Goal: Information Seeking & Learning: Find specific fact

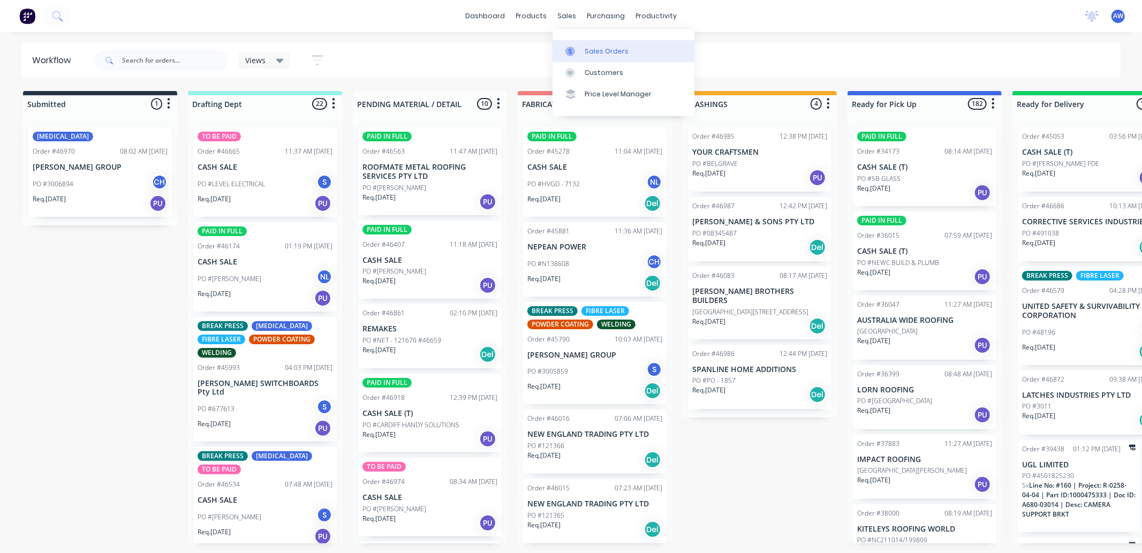
click at [581, 41] on link "Sales Orders" at bounding box center [623, 50] width 142 height 21
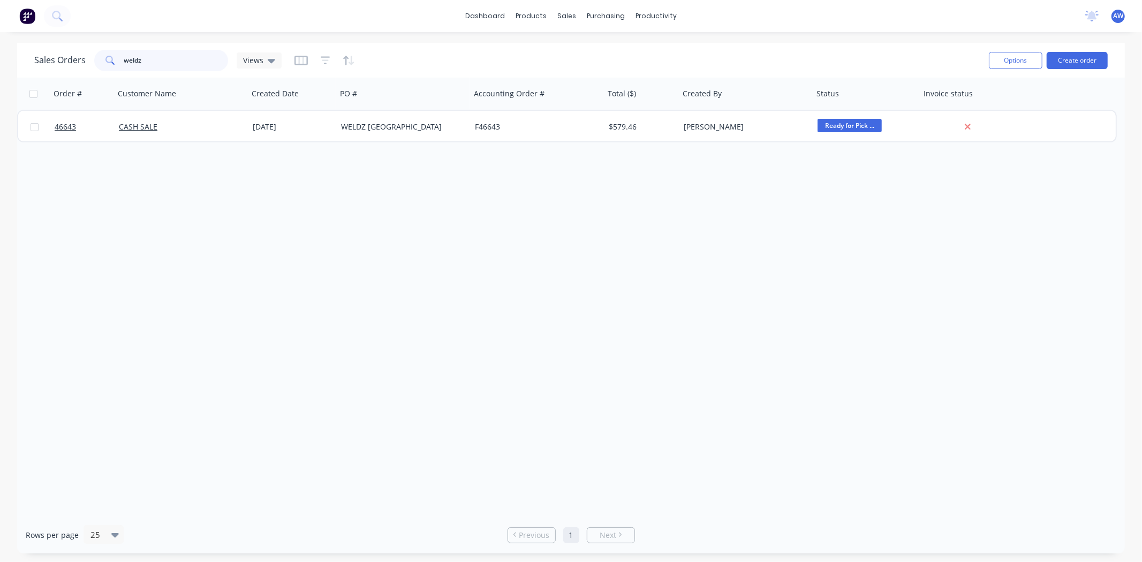
drag, startPoint x: 196, startPoint y: 57, endPoint x: 24, endPoint y: 66, distance: 172.6
click at [28, 67] on div "Sales Orders weldz Views Options Create order" at bounding box center [571, 60] width 1108 height 35
type input "45829"
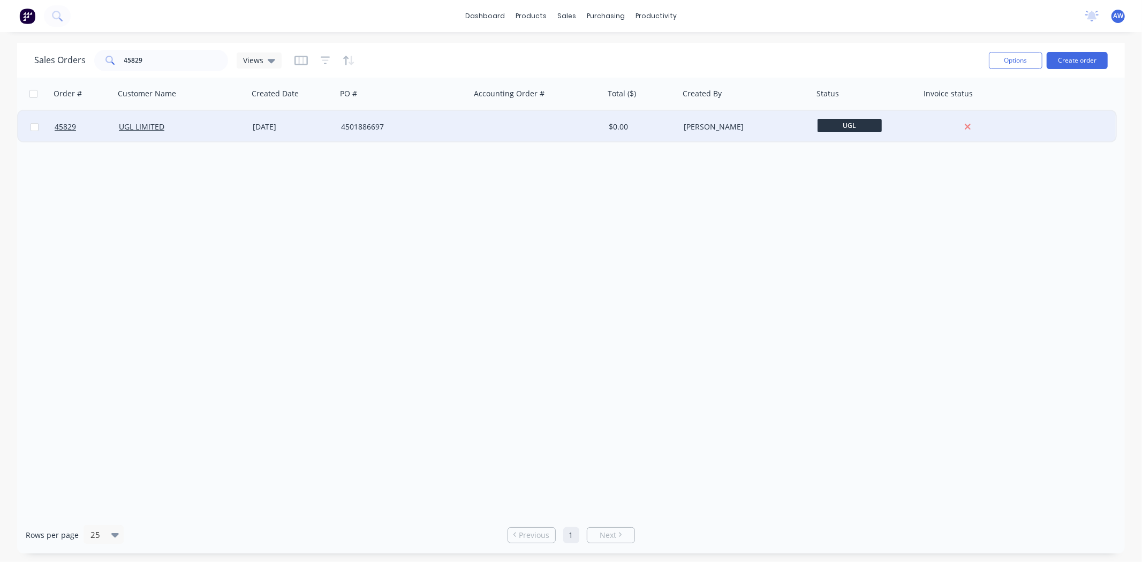
click at [161, 138] on div "UGL LIMITED" at bounding box center [182, 127] width 134 height 32
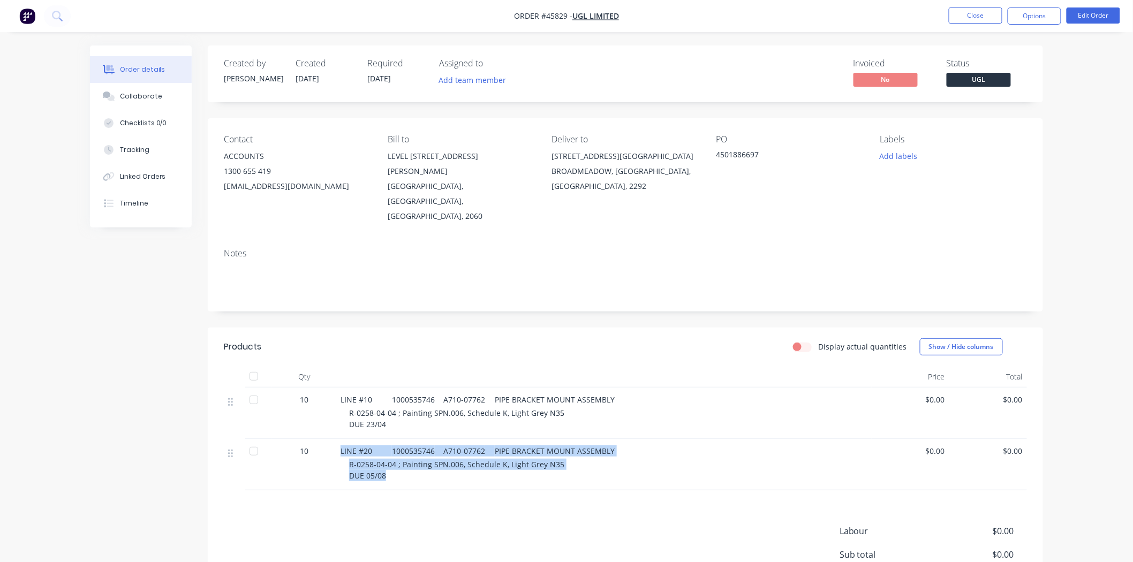
drag, startPoint x: 415, startPoint y: 445, endPoint x: 408, endPoint y: 434, distance: 13.2
click at [319, 439] on div "10 LINE #20 1000535746 A710-07762 PIPE BRACKET MOUNT ASSEMBLY R-0258-04-04 ; Pa…" at bounding box center [625, 464] width 803 height 51
copy div "LINE #20 1000535746 A710-07762 PIPE BRACKET MOUNT ASSEMBLY R-0258-04-04 ; Paint…"
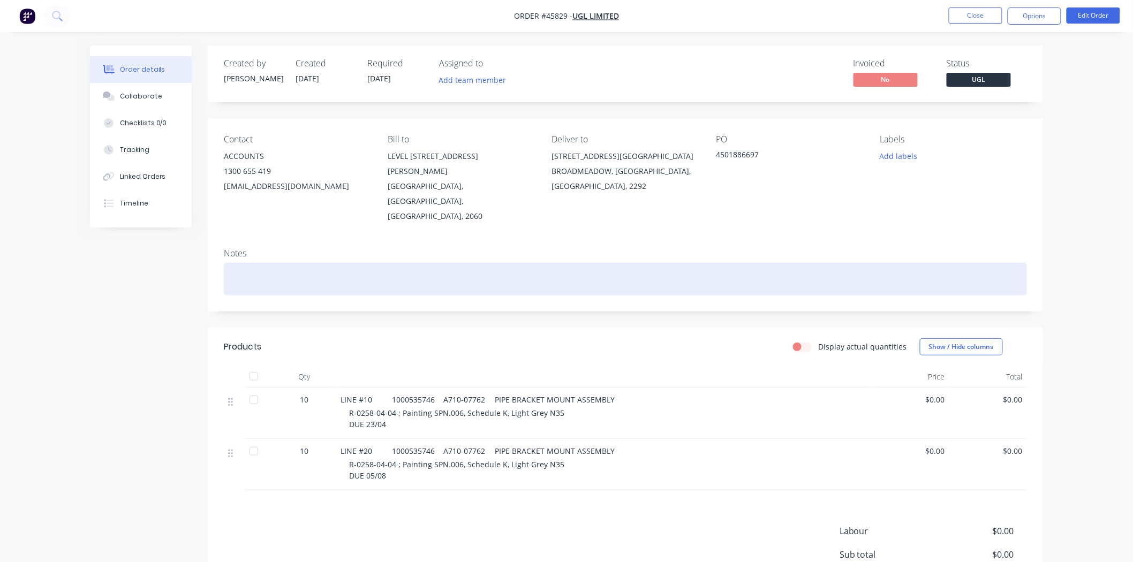
click at [361, 263] on div at bounding box center [625, 279] width 803 height 33
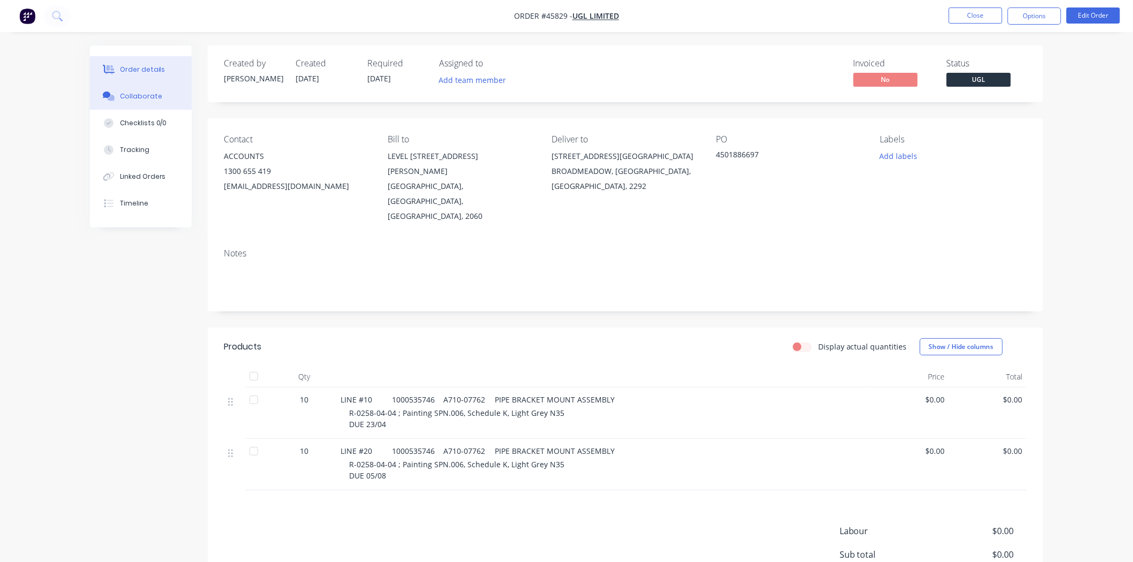
click at [116, 98] on div at bounding box center [109, 97] width 16 height 10
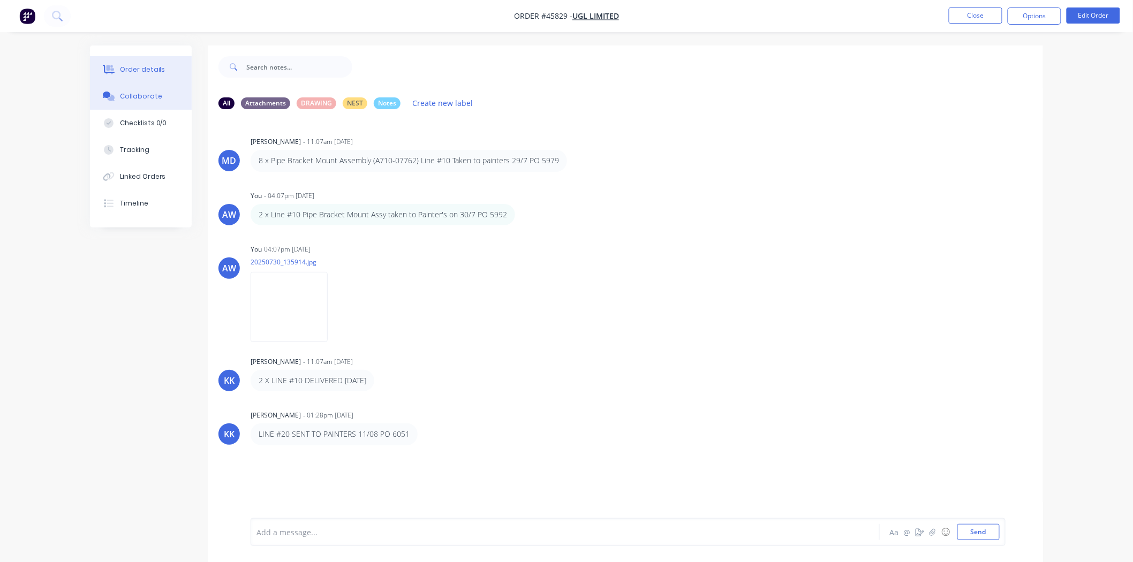
click at [143, 60] on button "Order details" at bounding box center [141, 69] width 102 height 27
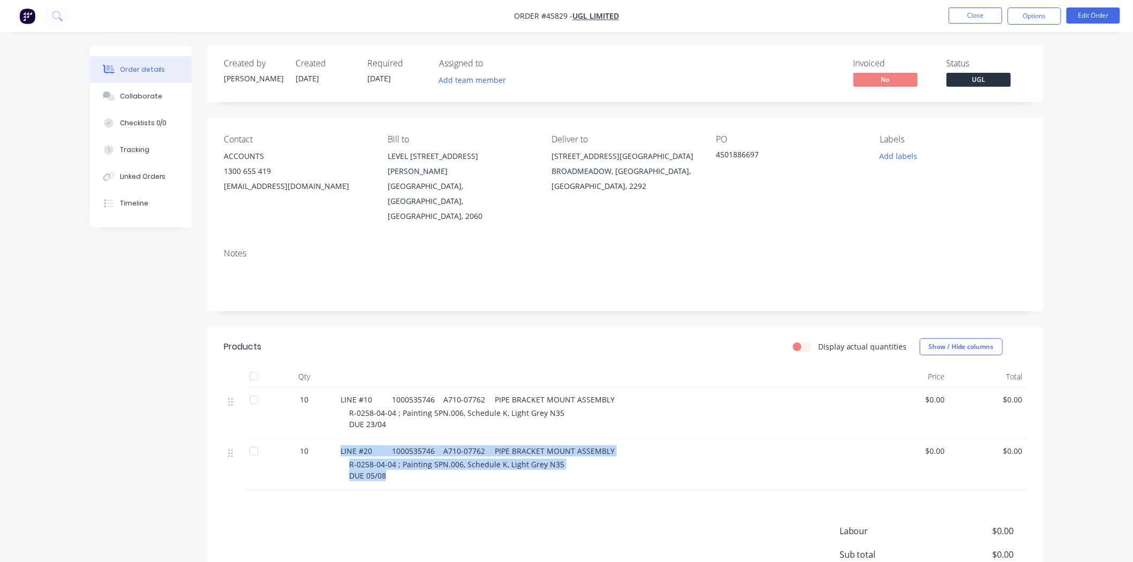
drag, startPoint x: 399, startPoint y: 448, endPoint x: 334, endPoint y: 414, distance: 72.8
click at [316, 439] on div "10 LINE #20 1000535746 A710-07762 PIPE BRACKET MOUNT ASSEMBLY R-0258-04-04 ; Pa…" at bounding box center [625, 464] width 803 height 51
copy div "LINE #20 1000535746 A710-07762 PIPE BRACKET MOUNT ASSEMBLY R-0258-04-04 ; Paint…"
click at [408, 395] on span "LINE #10 1000535746 A710-07762 PIPE BRACKET MOUNT ASSEMBLY" at bounding box center [477, 400] width 274 height 10
drag, startPoint x: 340, startPoint y: 420, endPoint x: 394, endPoint y: 435, distance: 55.6
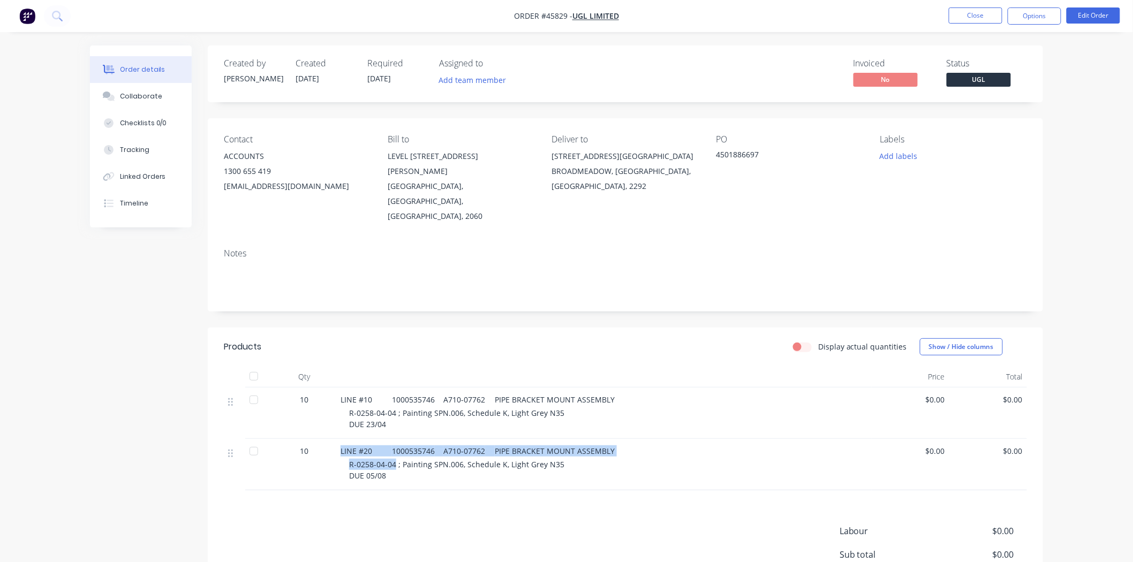
click at [394, 439] on div "LINE #20 1000535746 A710-07762 PIPE BRACKET MOUNT ASSEMBLY R-0258-04-04 ; Paint…" at bounding box center [603, 464] width 535 height 51
copy div "LINE #20 1000535746 A710-07762 PIPE BRACKET MOUNT ASSEMBLY R-0258-04-04"
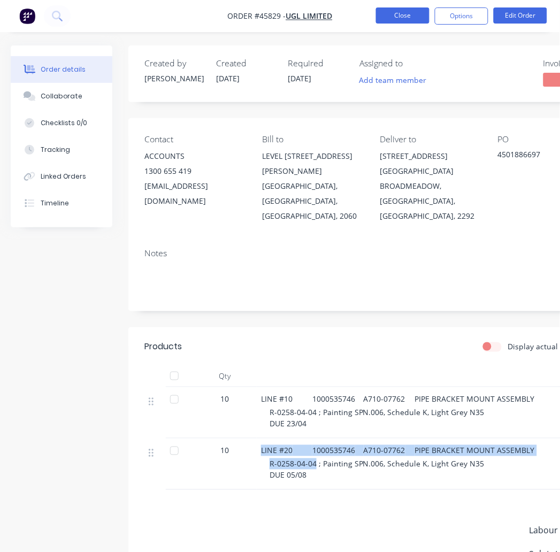
click at [398, 12] on button "Close" at bounding box center [403, 15] width 54 height 16
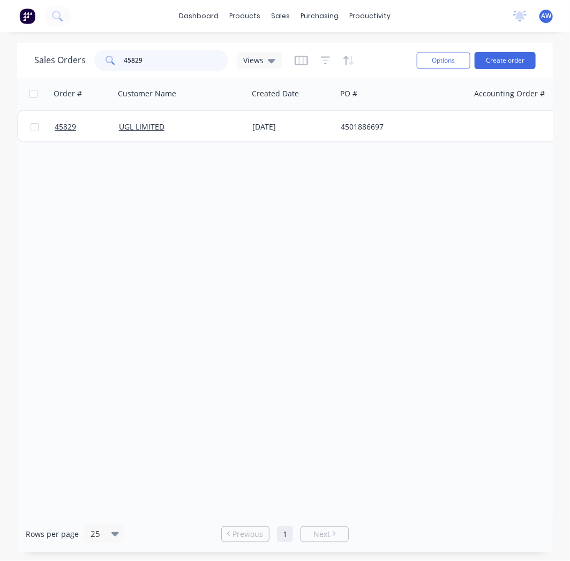
drag, startPoint x: 150, startPoint y: 63, endPoint x: 9, endPoint y: 56, distance: 142.0
click at [11, 56] on div "Sales Orders 45829 Views Options Create order Order # Customer Name Created Dat…" at bounding box center [285, 298] width 570 height 510
drag, startPoint x: 132, startPoint y: 59, endPoint x: 138, endPoint y: 60, distance: 6.0
click at [137, 60] on input "39331" at bounding box center [176, 60] width 104 height 21
type input "39831"
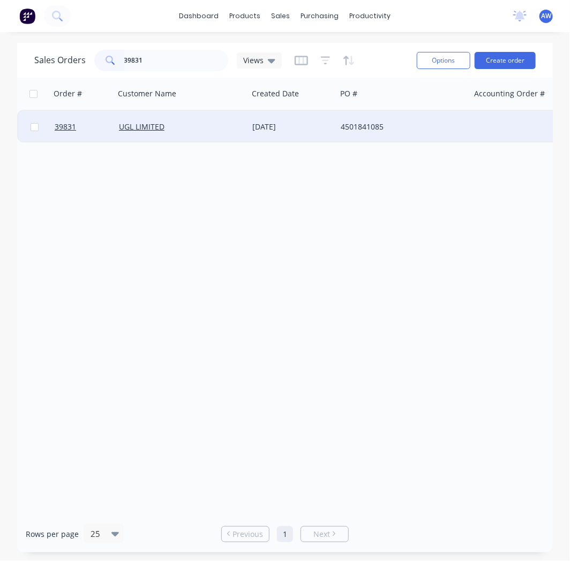
click at [229, 122] on div "UGL LIMITED" at bounding box center [178, 127] width 119 height 11
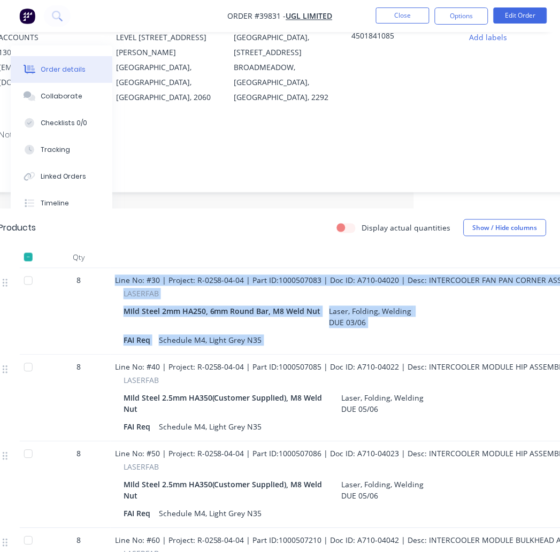
scroll to position [119, 320]
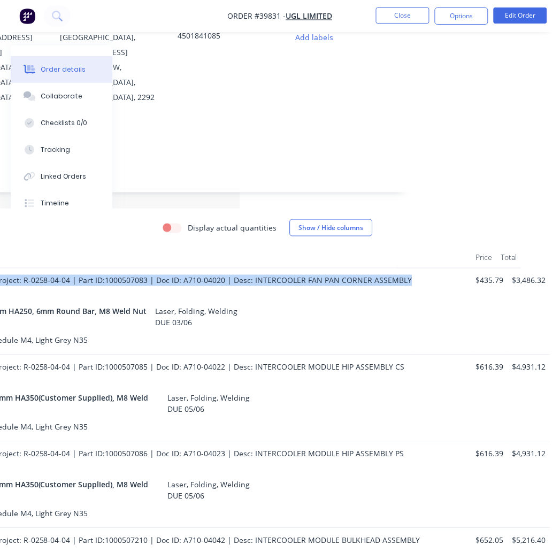
drag, startPoint x: 260, startPoint y: 281, endPoint x: 408, endPoint y: 282, distance: 148.3
click at [408, 282] on div "Line No: #30 | Project: R-0258-04-04 | Part ID:1000507083 | Doc ID: A710-04020 …" at bounding box center [204, 312] width 535 height 87
copy span "Line No: #30 | Project: R-0258-04-04 | Part ID:1000507083 | Doc ID: A710-04020 …"
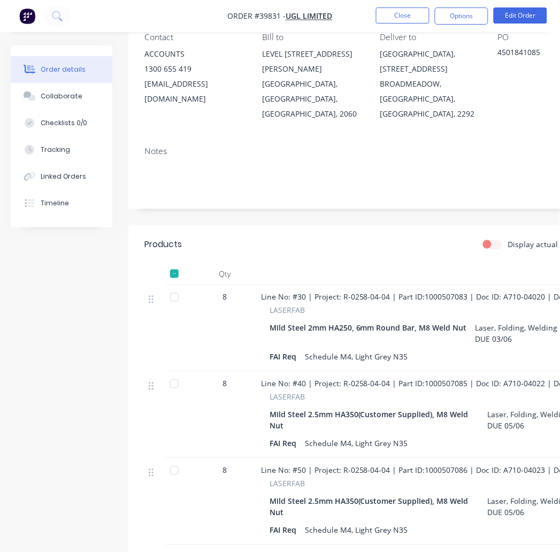
drag, startPoint x: 414, startPoint y: 295, endPoint x: 81, endPoint y: 282, distance: 332.7
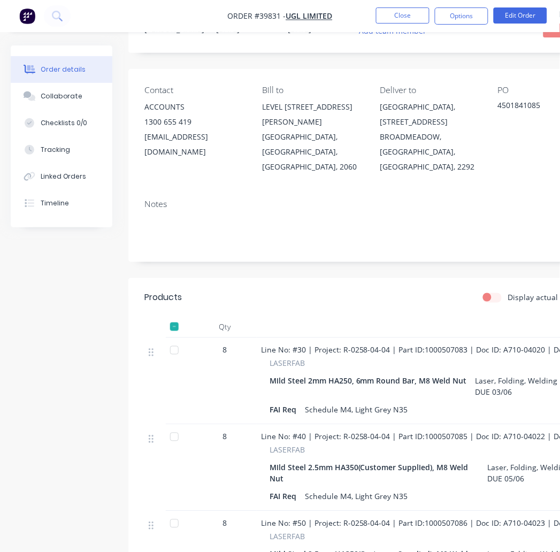
scroll to position [42, 0]
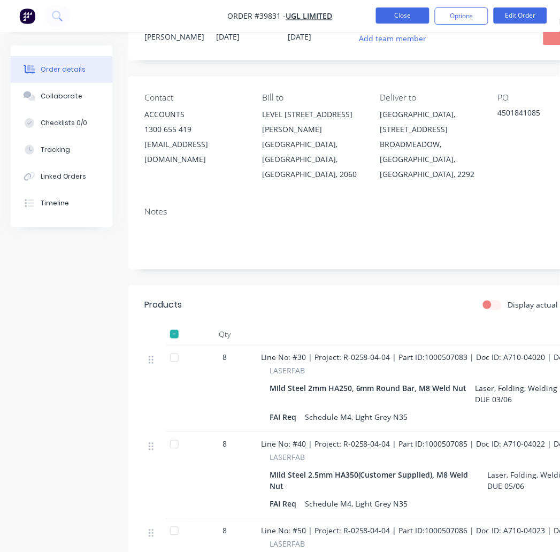
click at [411, 7] on button "Close" at bounding box center [403, 15] width 54 height 16
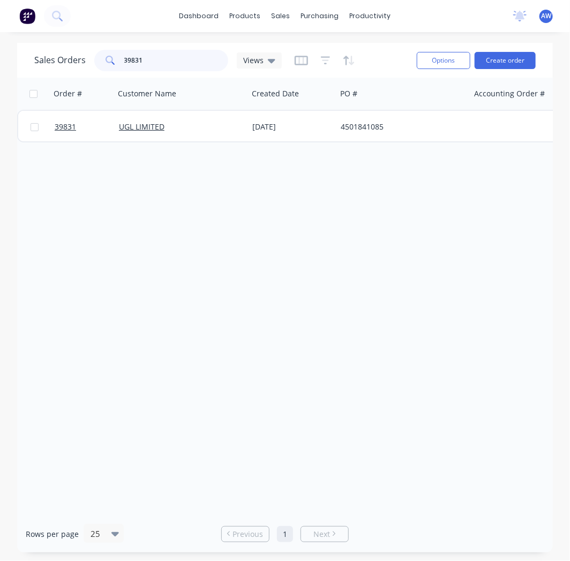
drag, startPoint x: 155, startPoint y: 67, endPoint x: 82, endPoint y: 63, distance: 72.9
click at [82, 63] on div "Sales Orders 39831 Views" at bounding box center [157, 60] width 247 height 21
type input "40782"
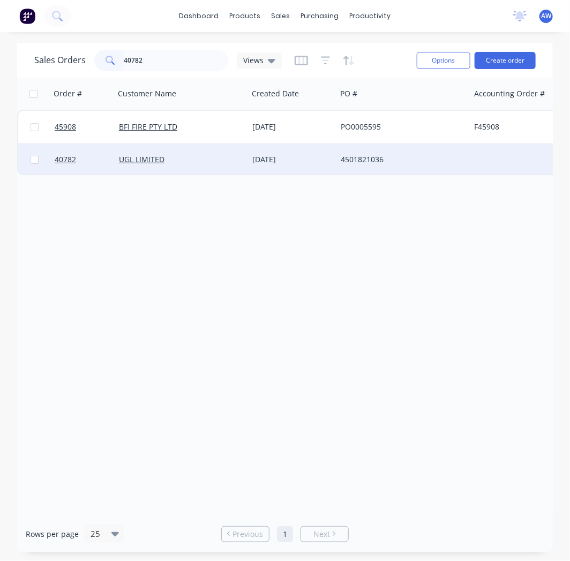
click at [208, 169] on div "UGL LIMITED" at bounding box center [181, 159] width 133 height 32
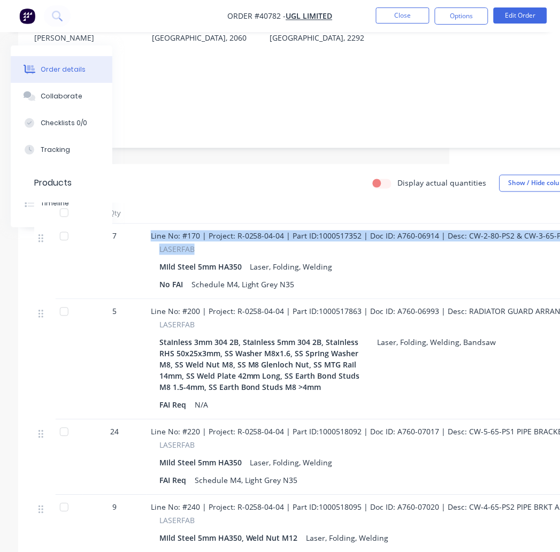
scroll to position [178, 320]
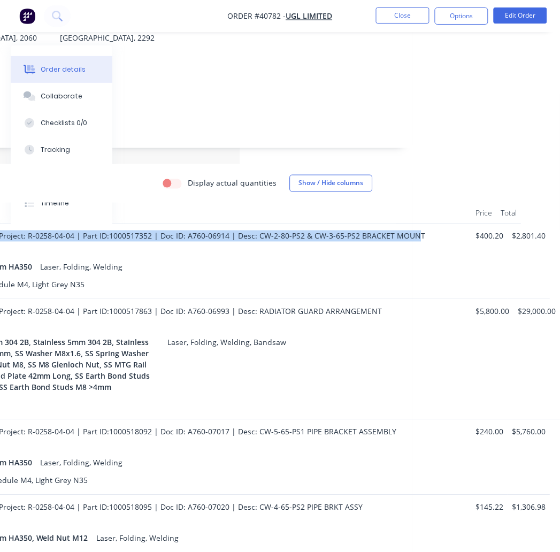
drag, startPoint x: 260, startPoint y: 202, endPoint x: 410, endPoint y: 209, distance: 150.1
click at [410, 224] on div "Line No: #170 | Project: R-0258-04-04 | Part ID:1000517352 | Doc ID: A760-06914…" at bounding box center [204, 261] width 535 height 75
click at [410, 231] on span "Line No: #170 | Project: R-0258-04-04 | Part ID:1000517352 | Doc ID: A760-06914…" at bounding box center [183, 236] width 485 height 10
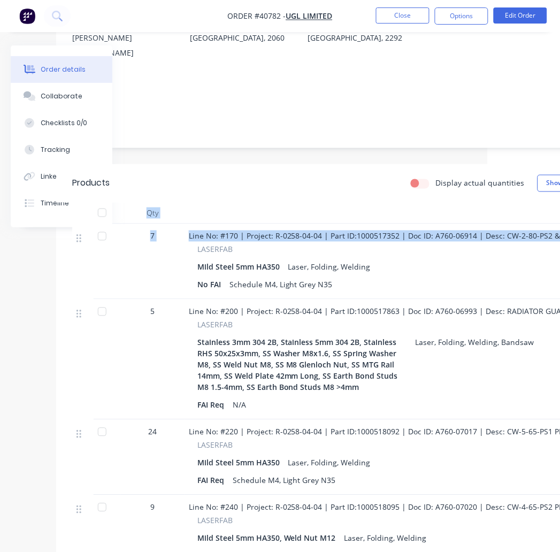
scroll to position [178, 70]
drag, startPoint x: 415, startPoint y: 209, endPoint x: 193, endPoint y: 209, distance: 222.7
click at [193, 231] on div "Line No: #170 | Project: R-0258-04-04 | Part ID:1000517352 | Doc ID: A760-06914…" at bounding box center [454, 236] width 527 height 11
copy span "Line No: #170 | Project: R-0258-04-04 | Part ID:1000517352 | Doc ID: A760-06914…"
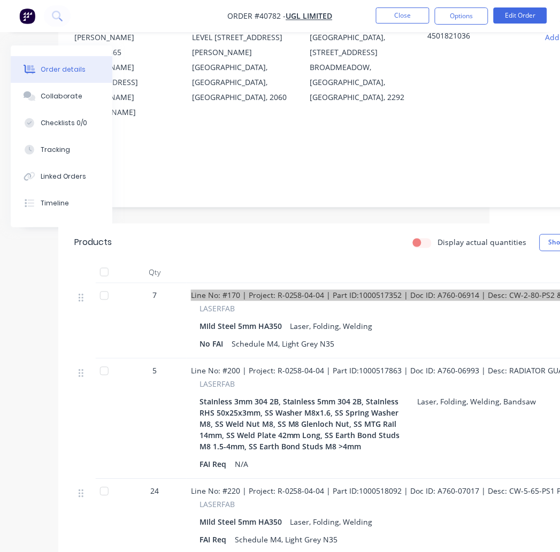
scroll to position [297, 70]
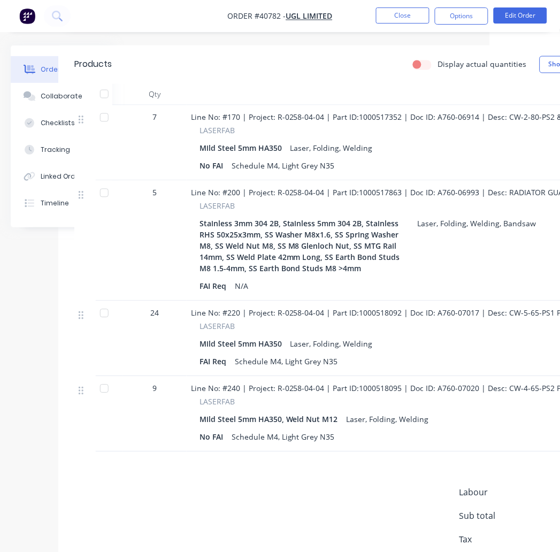
drag, startPoint x: 375, startPoint y: 317, endPoint x: 337, endPoint y: 319, distance: 38.0
click at [375, 337] on div "Mild Steel 5mm HA350 Laser, Folding, Welding" at bounding box center [455, 345] width 510 height 16
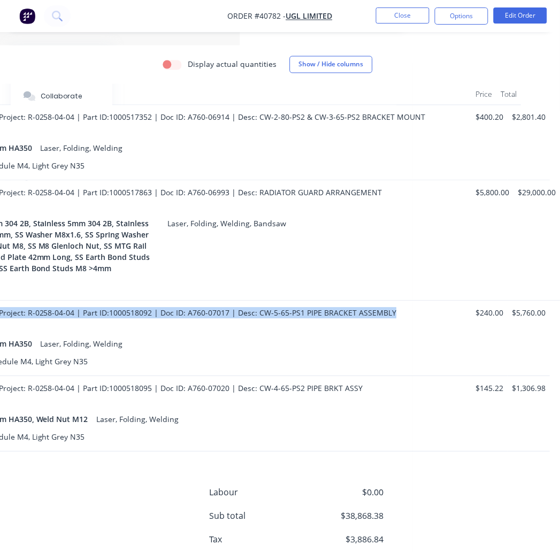
drag, startPoint x: 191, startPoint y: 284, endPoint x: 373, endPoint y: 281, distance: 182.6
click at [393, 308] on div "Line No: #220 | Project: R-0258-04-04 | Part ID:1000518092 | Doc ID: A760-07017…" at bounding box center [204, 313] width 527 height 11
copy span "Line No: #220 | Project: R-0258-04-04 | Part ID:1000518092 | Doc ID: A760-07017…"
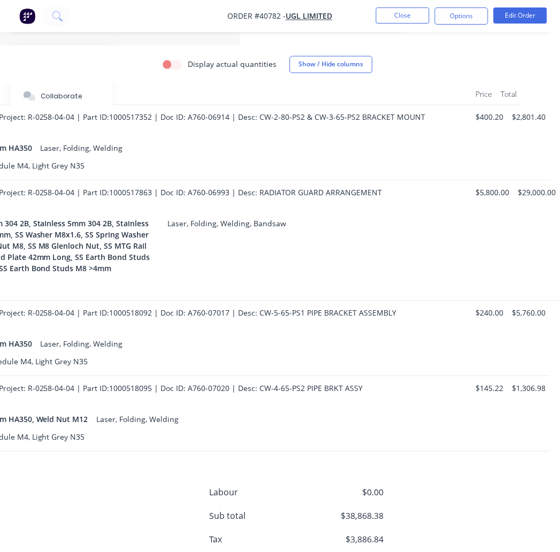
scroll to position [297, 0]
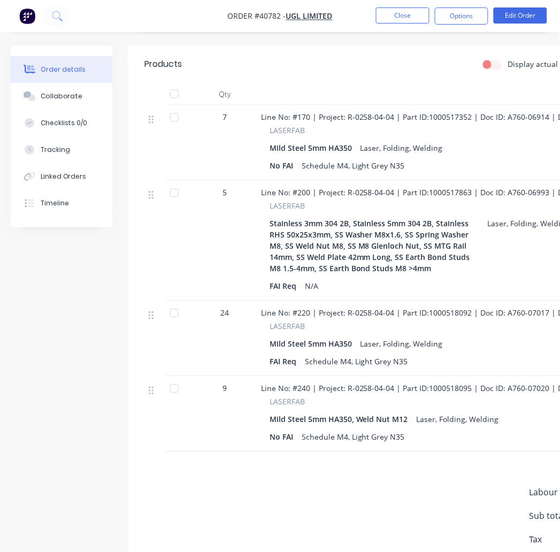
drag, startPoint x: 448, startPoint y: 309, endPoint x: 78, endPoint y: 302, distance: 370.0
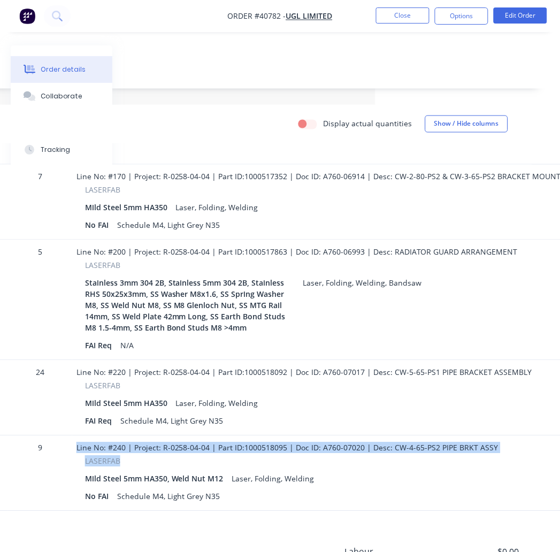
scroll to position [238, 320]
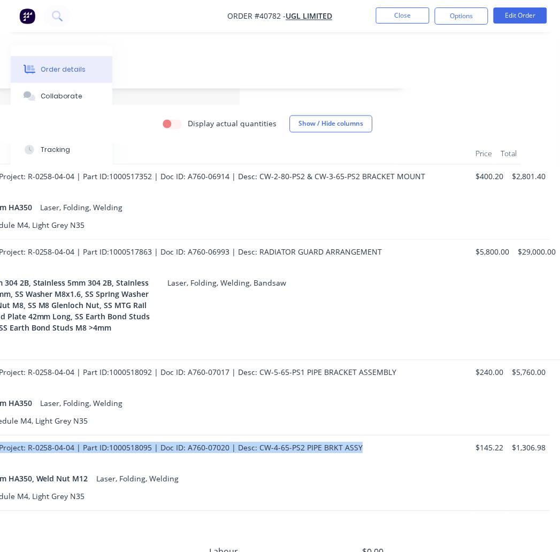
drag, startPoint x: 260, startPoint y: 419, endPoint x: 355, endPoint y: 418, distance: 94.8
click at [355, 436] on div "Line No: #240 | Project: R-0258-04-04 | Part ID:1000518095 | Doc ID: A760-07020…" at bounding box center [204, 473] width 535 height 75
copy span "Line No: #240 | Project: R-0258-04-04 | Part ID:1000518095 | Doc ID: A760-07020…"
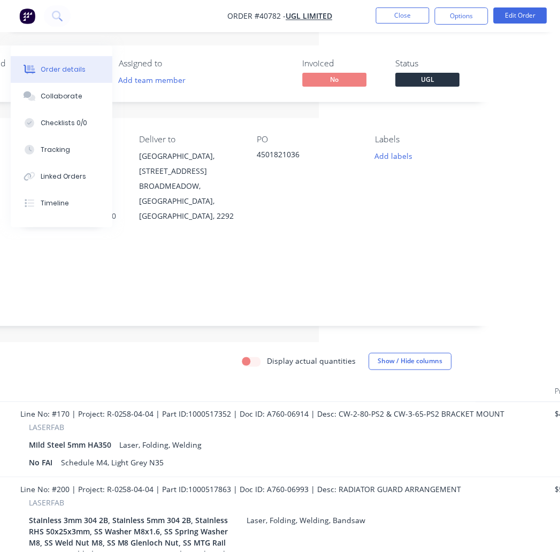
scroll to position [0, 0]
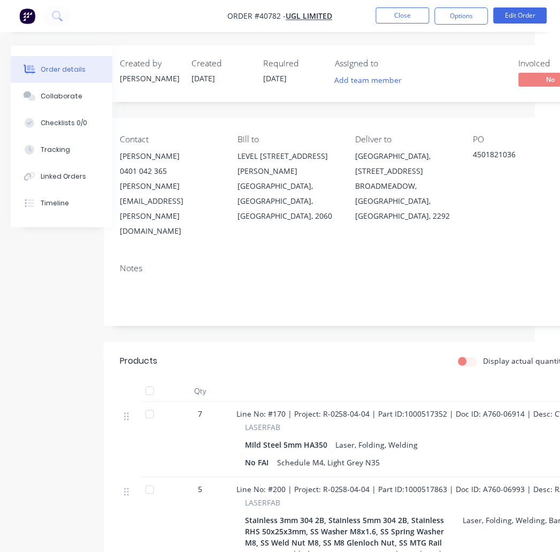
drag, startPoint x: 441, startPoint y: 353, endPoint x: 389, endPoint y: 210, distance: 152.1
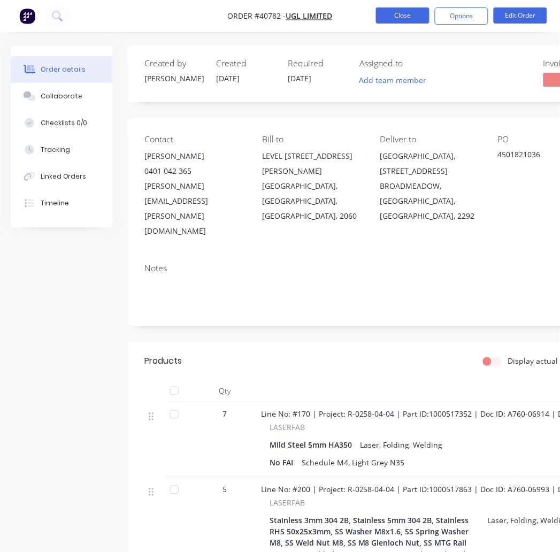
click at [403, 13] on button "Close" at bounding box center [403, 15] width 54 height 16
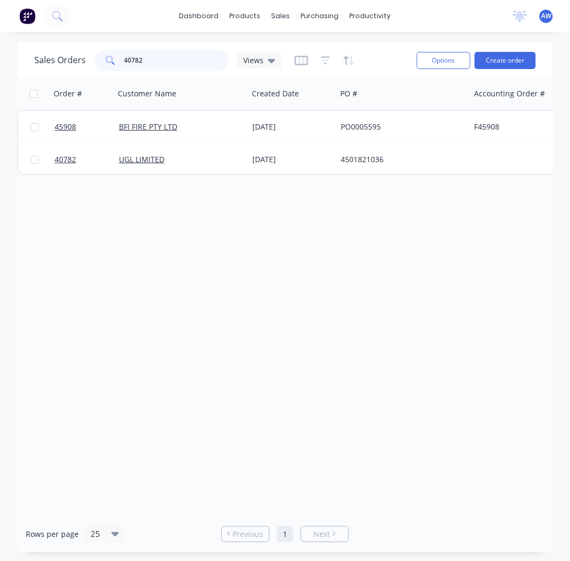
drag, startPoint x: 188, startPoint y: 56, endPoint x: 60, endPoint y: 59, distance: 128.0
click at [56, 59] on div "Sales Orders 40782 Views" at bounding box center [157, 60] width 247 height 21
type input "45828"
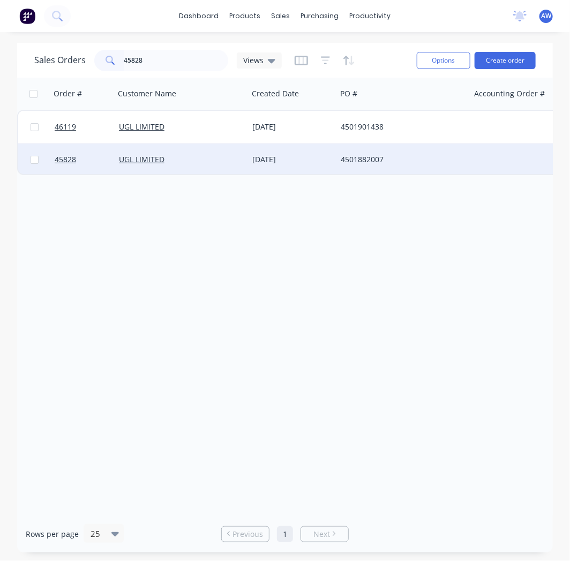
click at [195, 161] on div "UGL LIMITED" at bounding box center [178, 159] width 119 height 11
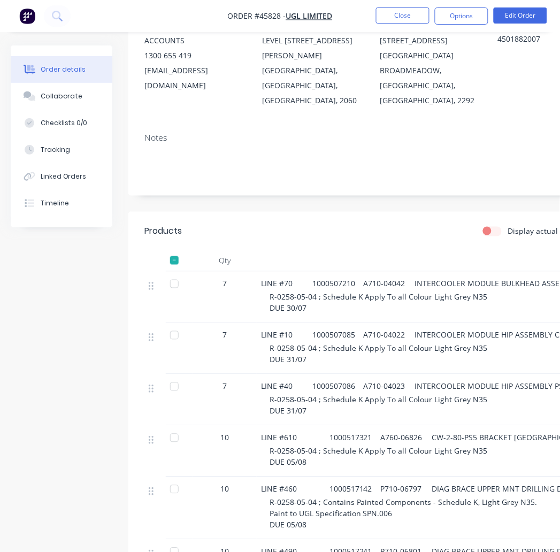
scroll to position [119, 0]
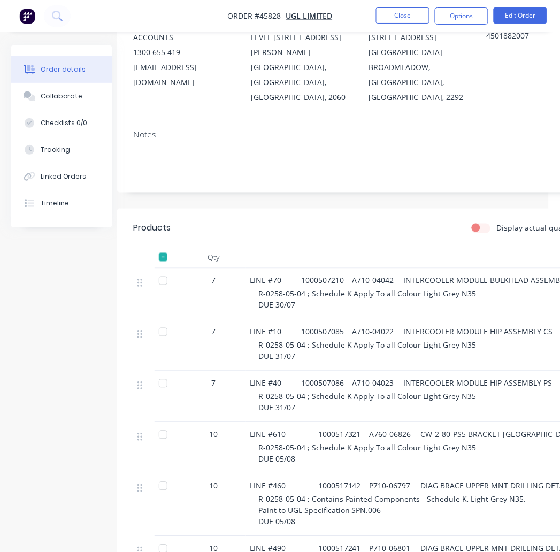
drag, startPoint x: 340, startPoint y: 278, endPoint x: 368, endPoint y: 282, distance: 28.6
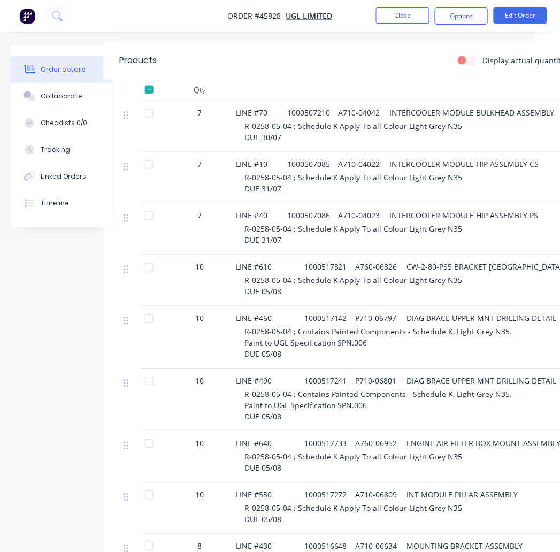
scroll to position [297, 25]
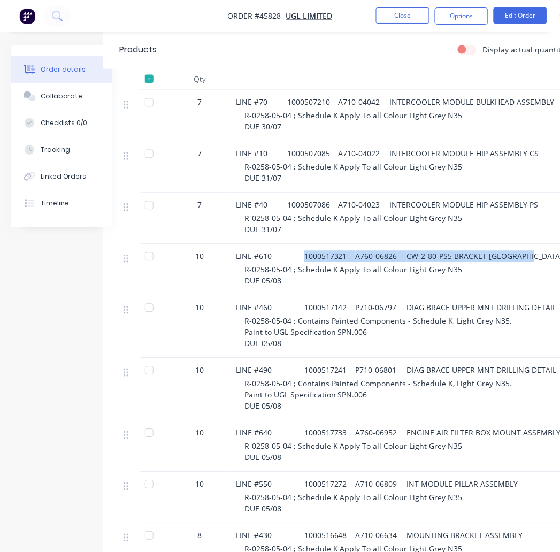
drag, startPoint x: 521, startPoint y: 257, endPoint x: 300, endPoint y: 257, distance: 221.1
click at [300, 257] on div "LINE #610 1000517321 A760-06826 CW-2-80-PS5 BRACKET MOUNT ASSY" at bounding box center [499, 256] width 527 height 11
copy span "1000517321 A760-06826 CW-2-80-PS5 BRACKET MOUNT ASSY"
drag, startPoint x: 323, startPoint y: 285, endPoint x: 334, endPoint y: 285, distance: 11.3
click at [328, 285] on div "R-0258-05-04 ; Schedule K Apply To all Colour Light Grey N35 DUE 05/08" at bounding box center [504, 275] width 518 height 22
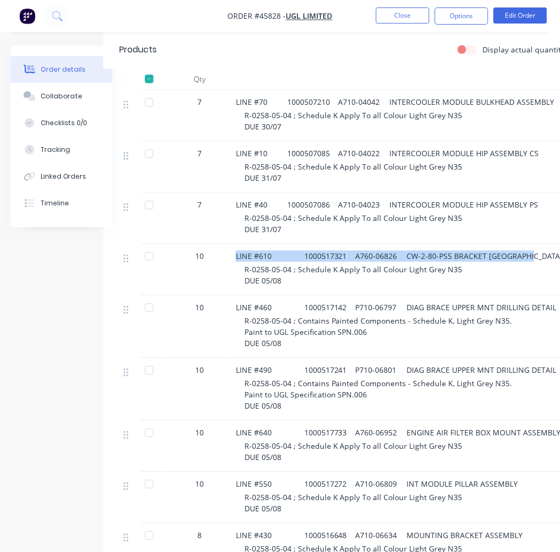
drag, startPoint x: 521, startPoint y: 254, endPoint x: 234, endPoint y: 251, distance: 287.5
click at [234, 251] on div "LINE #610 1000517321 A760-06826 CW-2-80-PS5 BRACKET MOUNT ASSY R-0258-05-04 ; S…" at bounding box center [499, 270] width 535 height 51
copy span "LINE #610 1000517321 A760-06826 CW-2-80-PS5 BRACKET MOUNT ASSY"
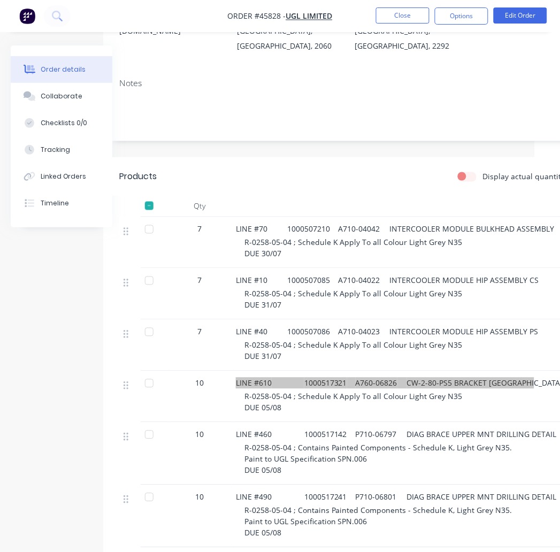
scroll to position [59, 25]
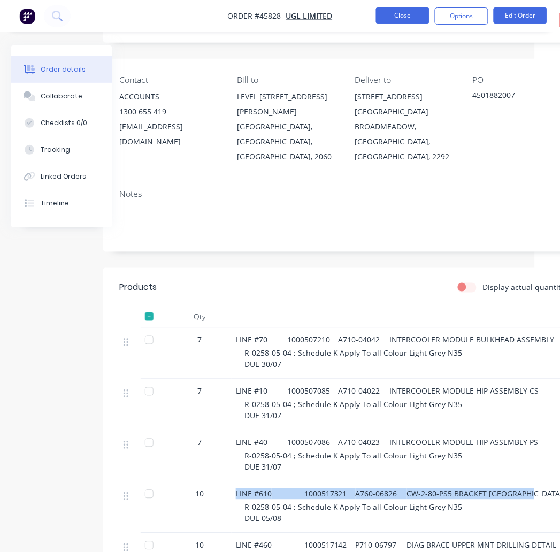
click at [398, 16] on button "Close" at bounding box center [403, 15] width 54 height 16
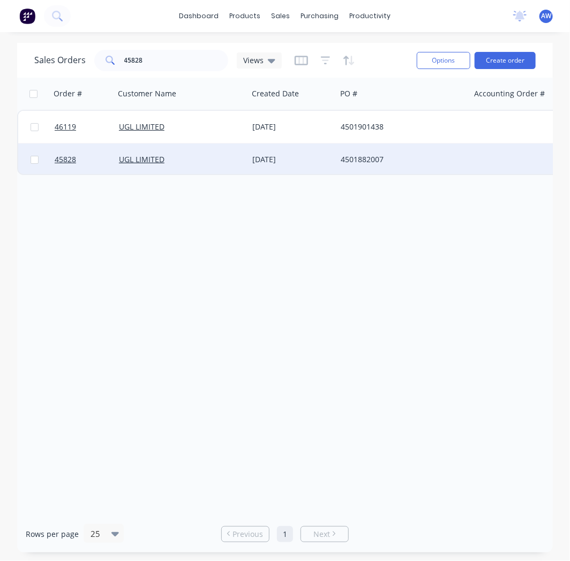
click at [188, 159] on div "UGL LIMITED" at bounding box center [178, 159] width 119 height 11
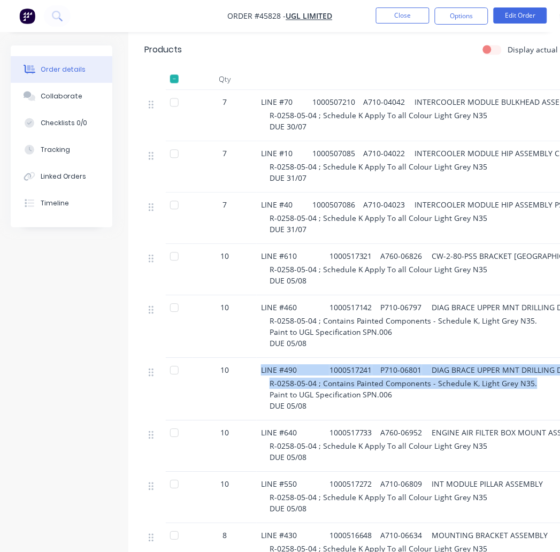
scroll to position [297, 286]
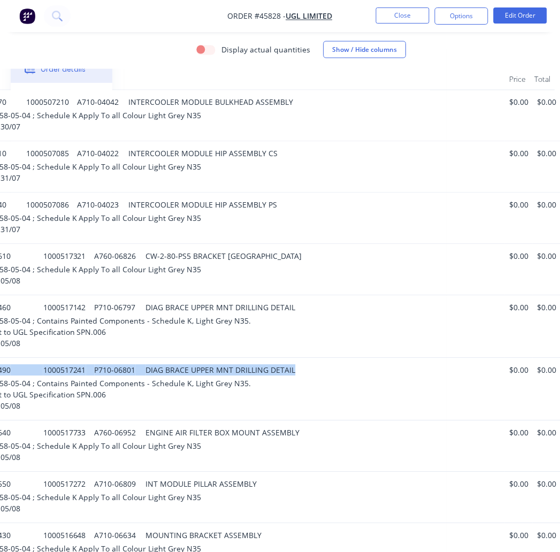
drag, startPoint x: 261, startPoint y: 369, endPoint x: 314, endPoint y: 370, distance: 52.5
click at [314, 370] on div "LINE #490 1000517241 P710-06801 DIAG BRACE UPPER MNT DRILLING DETAIL" at bounding box center [238, 370] width 527 height 11
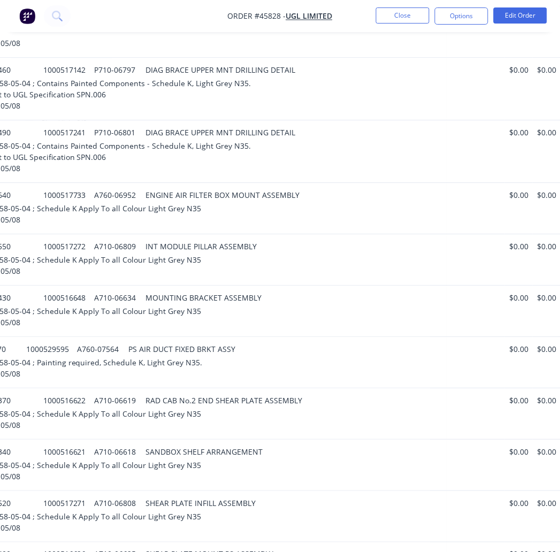
scroll to position [538, 214]
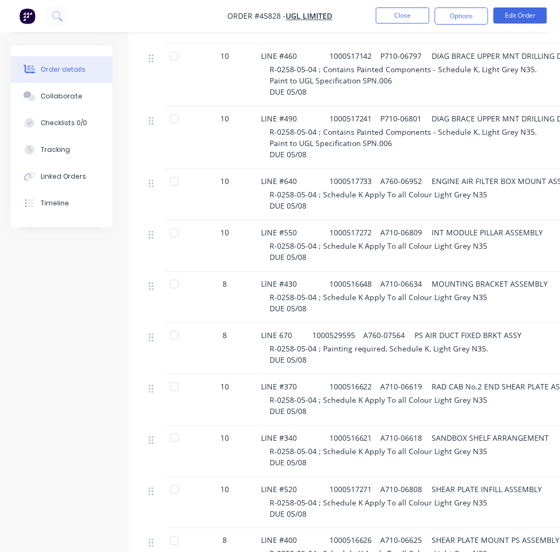
drag, startPoint x: 329, startPoint y: 410, endPoint x: 219, endPoint y: 434, distance: 111.9
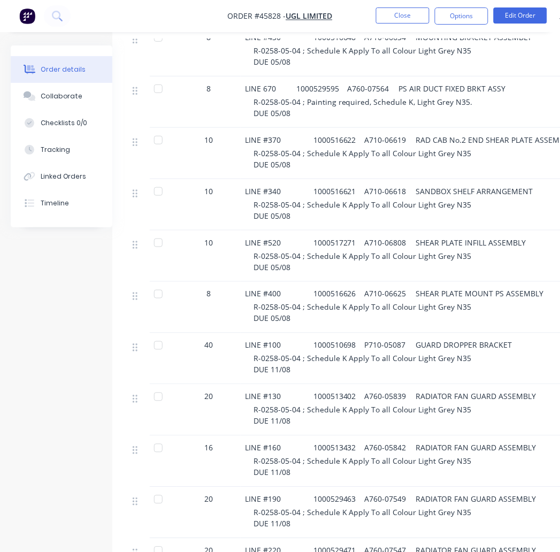
scroll to position [796, 59]
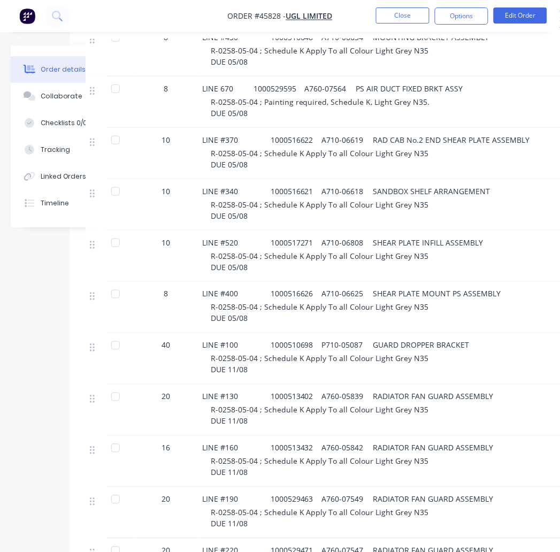
drag, startPoint x: 301, startPoint y: 420, endPoint x: 344, endPoint y: 419, distance: 42.8
click at [446, 355] on div "R-0258-05-04 ; Schedule K Apply To all Colour Light Grey N35 DUE 11/08" at bounding box center [470, 364] width 518 height 22
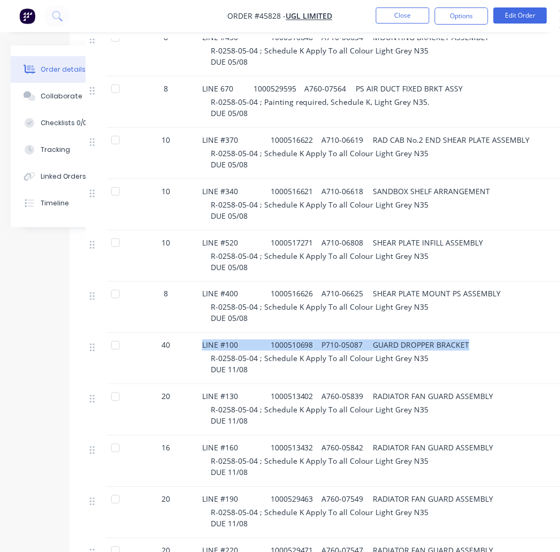
drag, startPoint x: 459, startPoint y: 347, endPoint x: 201, endPoint y: 337, distance: 257.7
click at [201, 337] on div "LINE #100 1000510698 P710-05087 GUARD DROPPER BRACKET R-0258-05-04 ; Schedule K…" at bounding box center [465, 359] width 535 height 51
copy span "LINE #100 1000510698 P710-05087 GUARD DROPPER BRACKET"
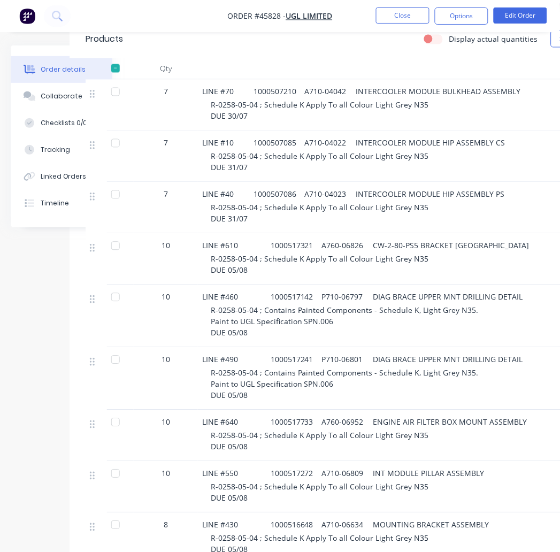
scroll to position [201, 59]
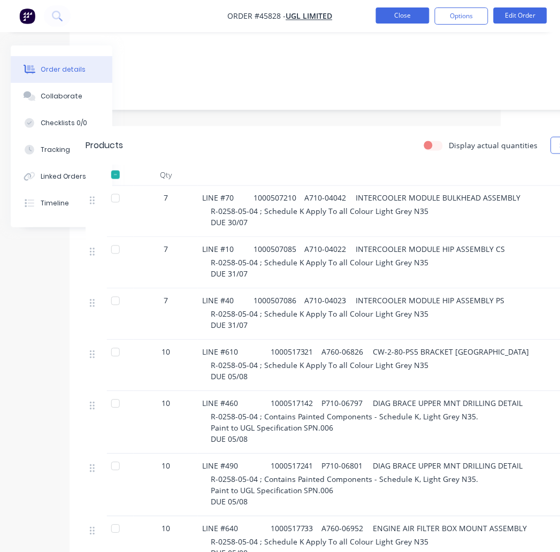
click at [413, 14] on button "Close" at bounding box center [403, 15] width 54 height 16
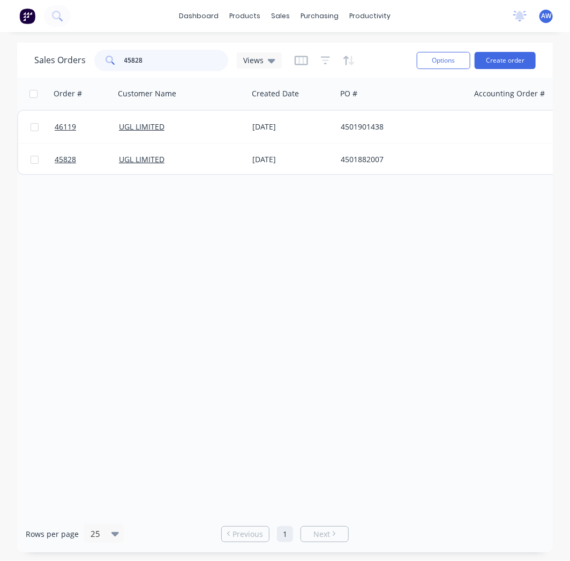
drag, startPoint x: 153, startPoint y: 52, endPoint x: 101, endPoint y: 59, distance: 52.9
click at [101, 59] on div "45828" at bounding box center [161, 60] width 134 height 21
type input "44714"
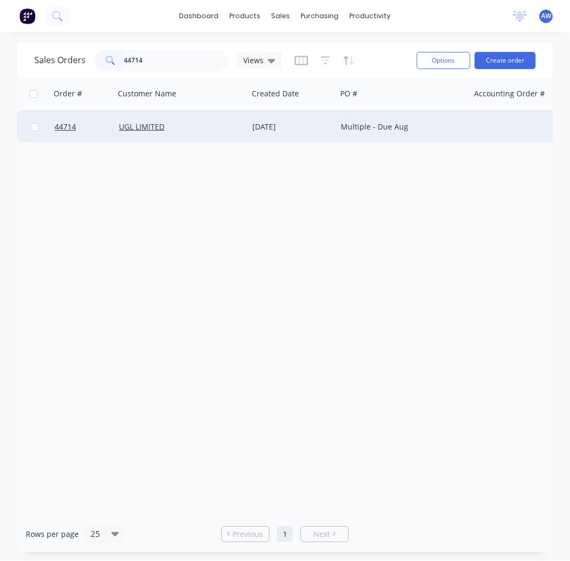
click at [219, 131] on div "UGL LIMITED" at bounding box center [178, 127] width 119 height 11
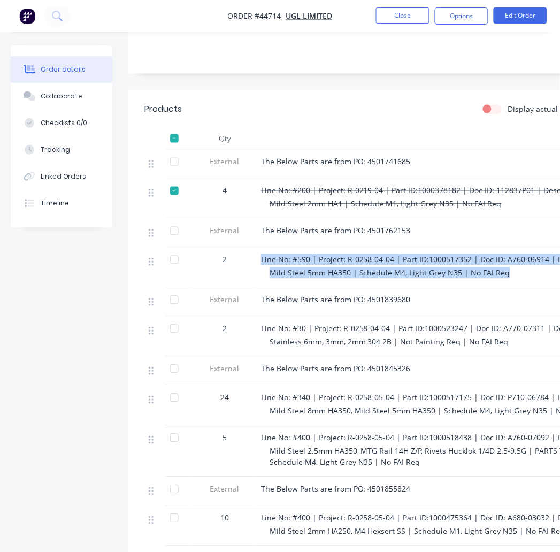
scroll to position [238, 286]
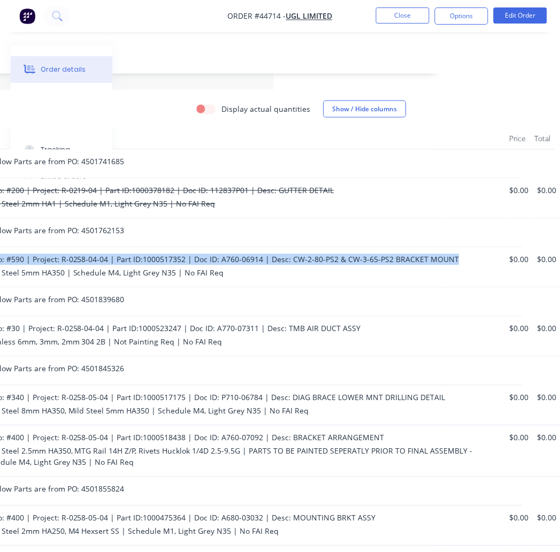
drag, startPoint x: 261, startPoint y: 259, endPoint x: 446, endPoint y: 256, distance: 185.2
click at [456, 257] on div "Line No: #590 | Project: R-0258-04-04 | Part ID:1000517352 | Doc ID: A760-06914…" at bounding box center [238, 259] width 527 height 11
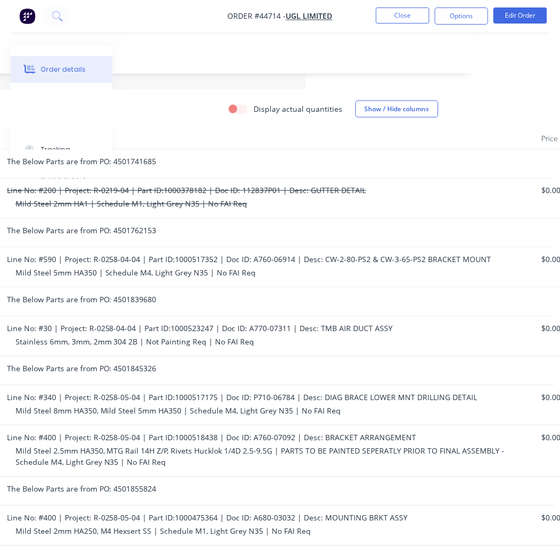
drag, startPoint x: 307, startPoint y: 287, endPoint x: 254, endPoint y: 287, distance: 53.0
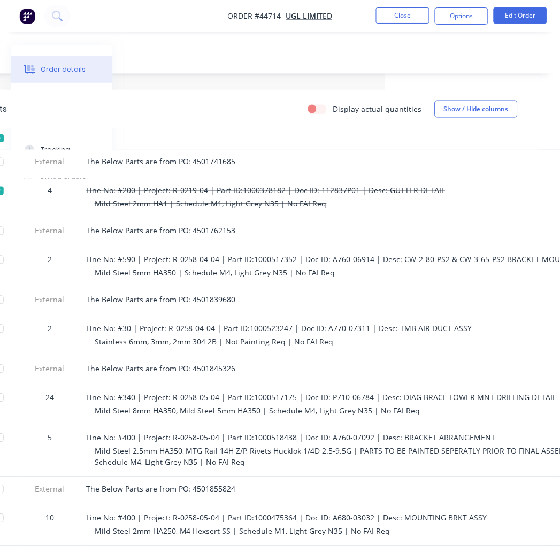
drag, startPoint x: 254, startPoint y: 287, endPoint x: 215, endPoint y: 281, distance: 40.0
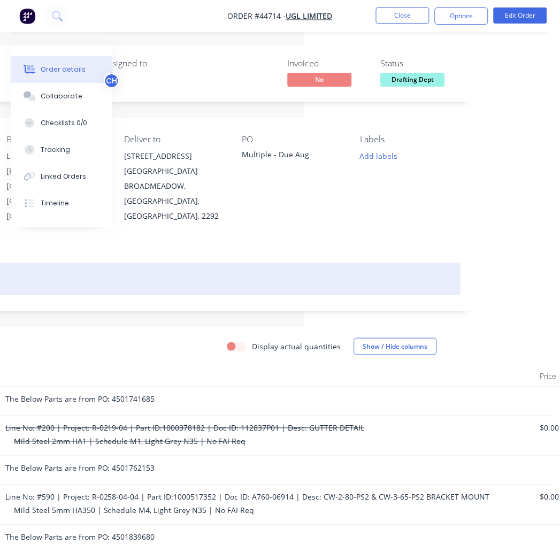
scroll to position [0, 286]
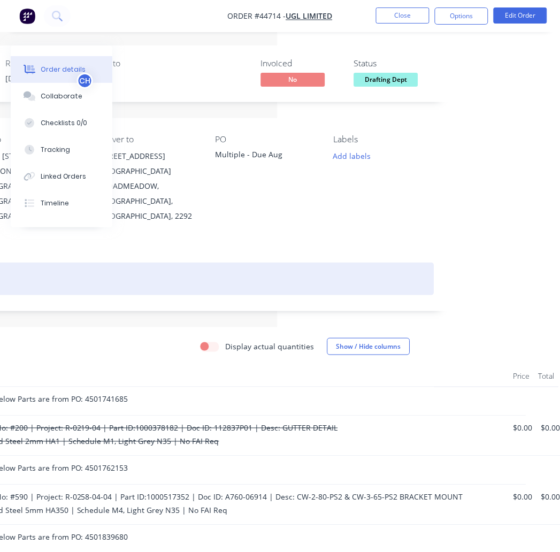
drag, startPoint x: 376, startPoint y: 276, endPoint x: 397, endPoint y: 277, distance: 21.4
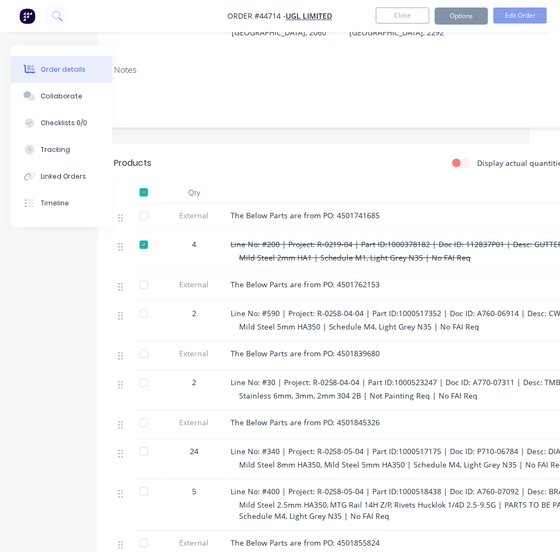
drag, startPoint x: 385, startPoint y: 316, endPoint x: 322, endPoint y: 328, distance: 64.2
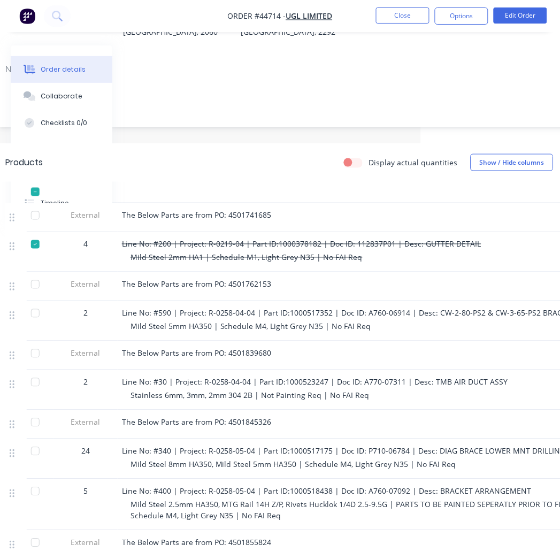
drag, startPoint x: 322, startPoint y: 328, endPoint x: 346, endPoint y: 327, distance: 24.1
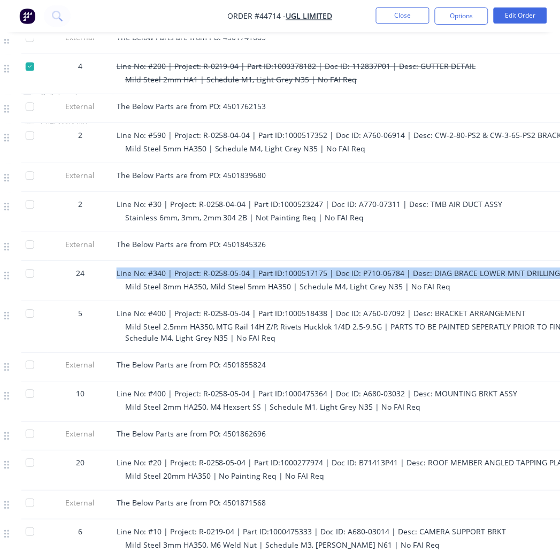
scroll to position [362, 286]
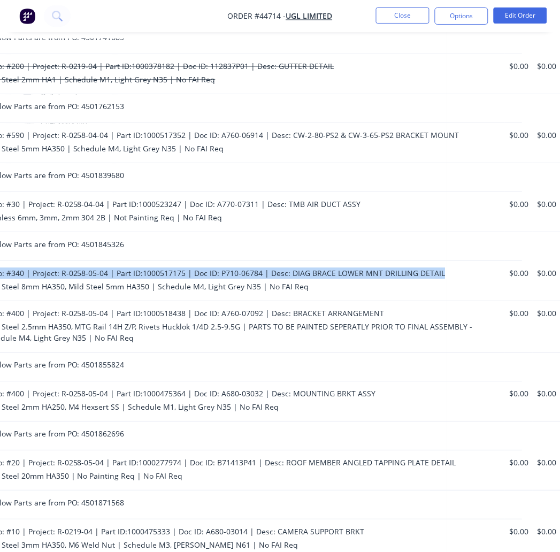
drag, startPoint x: 118, startPoint y: 270, endPoint x: 438, endPoint y: 271, distance: 320.1
click at [438, 271] on div "Line No: #340 | Project: R-0258-05-04 | Part ID:1000517175 | Doc ID: P710-06784…" at bounding box center [238, 273] width 527 height 11
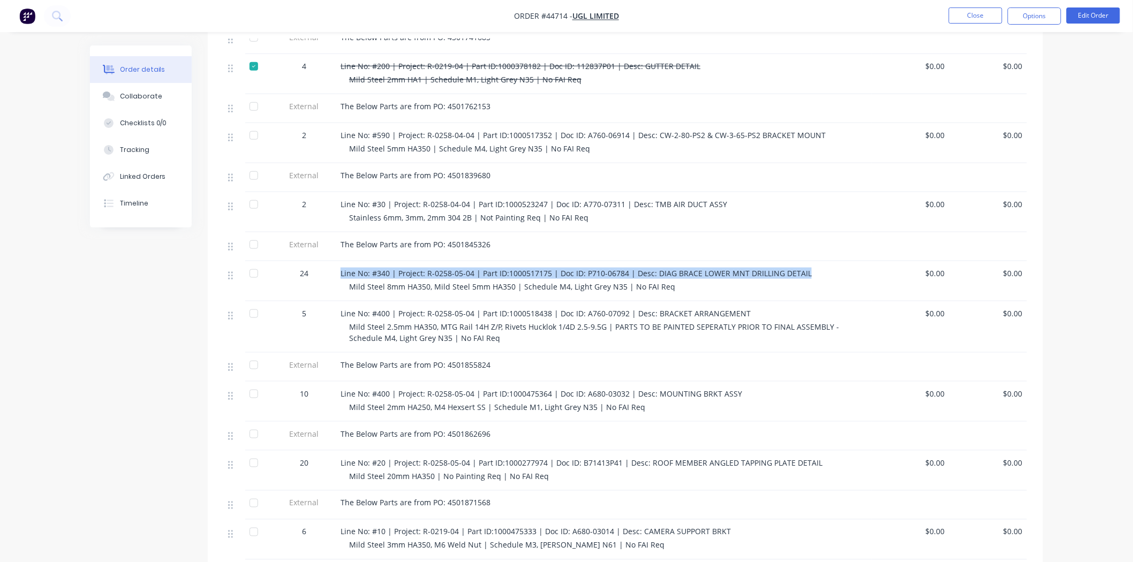
scroll to position [125, 0]
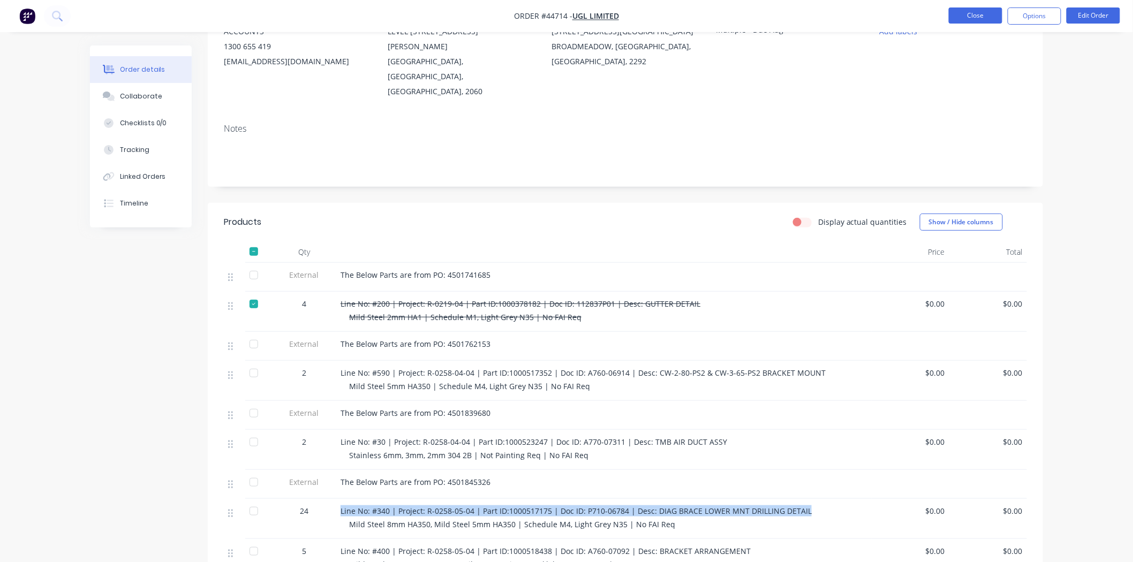
click at [964, 16] on button "Close" at bounding box center [976, 15] width 54 height 16
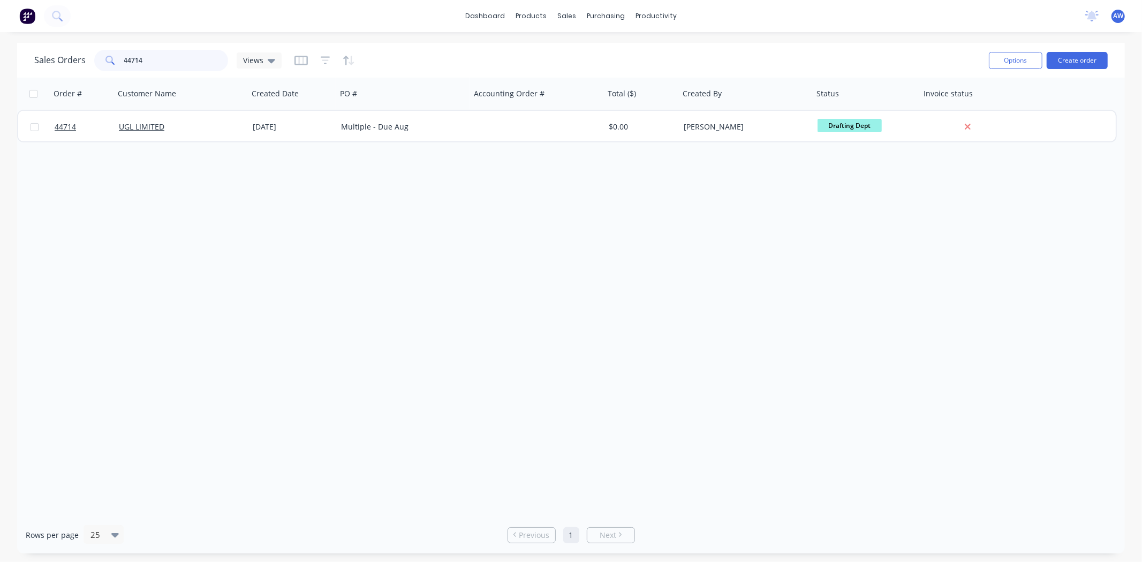
drag, startPoint x: 163, startPoint y: 60, endPoint x: 85, endPoint y: 71, distance: 79.3
click at [85, 71] on div "Sales Orders 44714 Views" at bounding box center [157, 60] width 247 height 21
type input "45828"
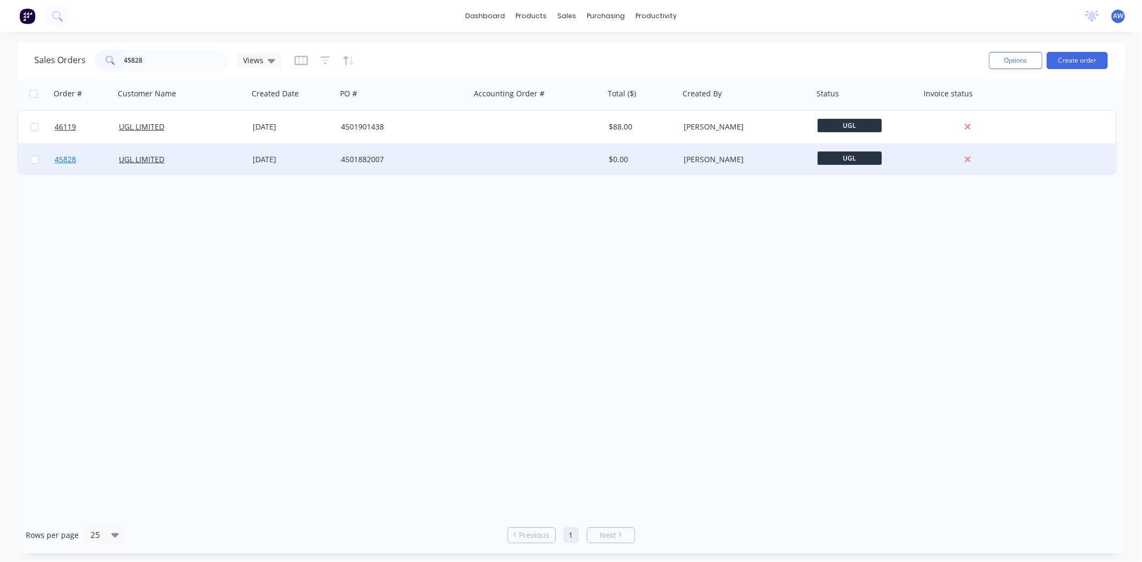
click at [78, 168] on link "45828" at bounding box center [87, 159] width 64 height 32
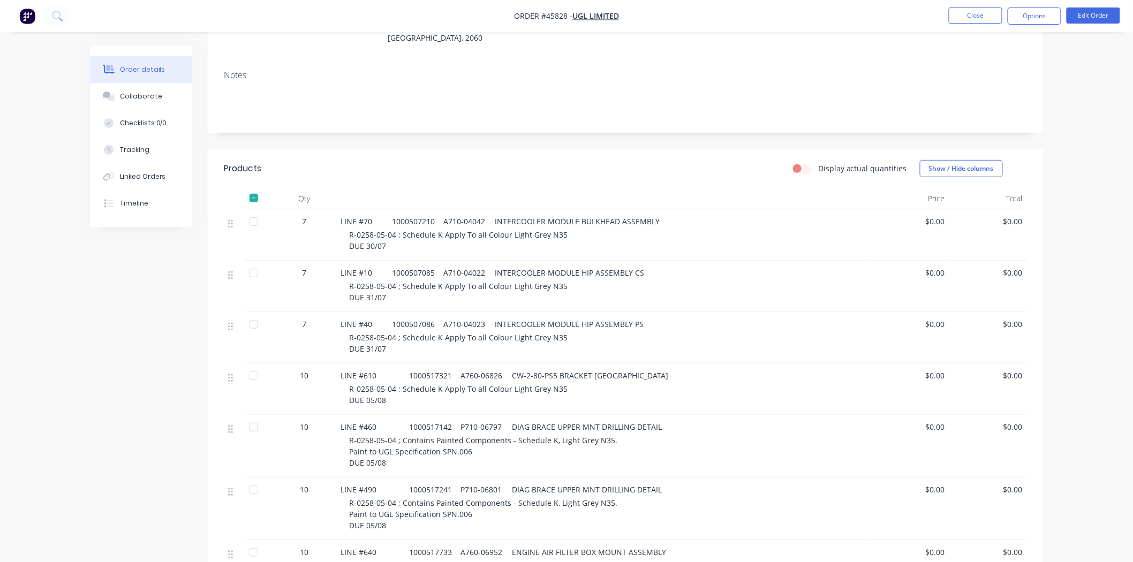
scroll to position [238, 0]
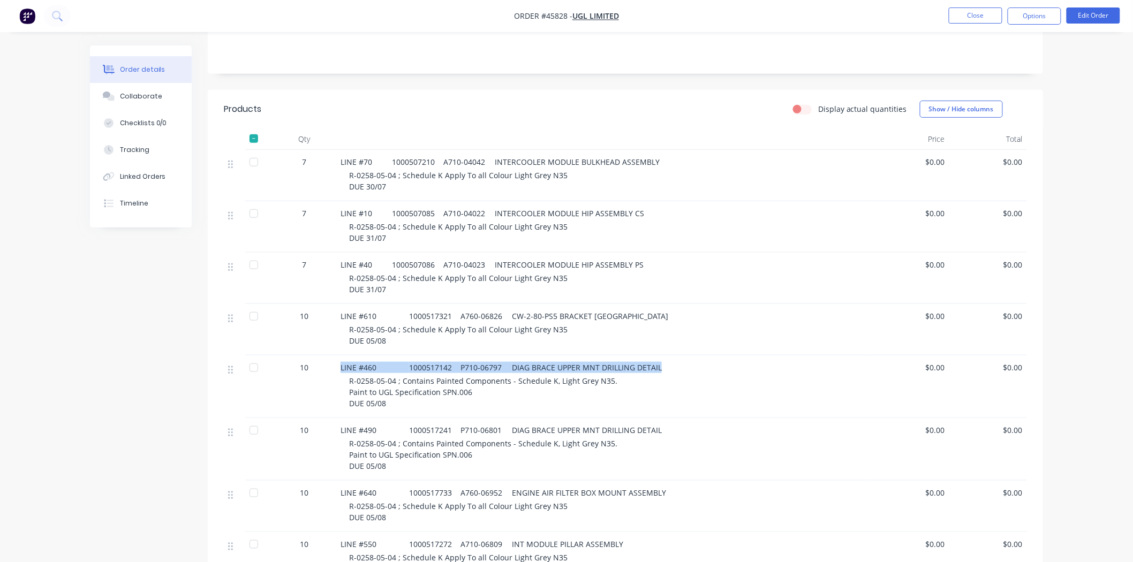
drag, startPoint x: 655, startPoint y: 334, endPoint x: 314, endPoint y: 336, distance: 341.0
click at [314, 355] on div "10 LINE #460 1000517142 P710-06797 DIAG BRACE UPPER MNT DRILLING DETAIL R-0258-…" at bounding box center [625, 386] width 803 height 63
click at [314, 362] on div "10" at bounding box center [304, 367] width 56 height 11
drag, startPoint x: 339, startPoint y: 335, endPoint x: 662, endPoint y: 338, distance: 322.8
click at [662, 355] on div "LINE #460 1000517142 P710-06797 DIAG BRACE UPPER MNT DRILLING DETAIL R-0258-05-…" at bounding box center [603, 386] width 535 height 63
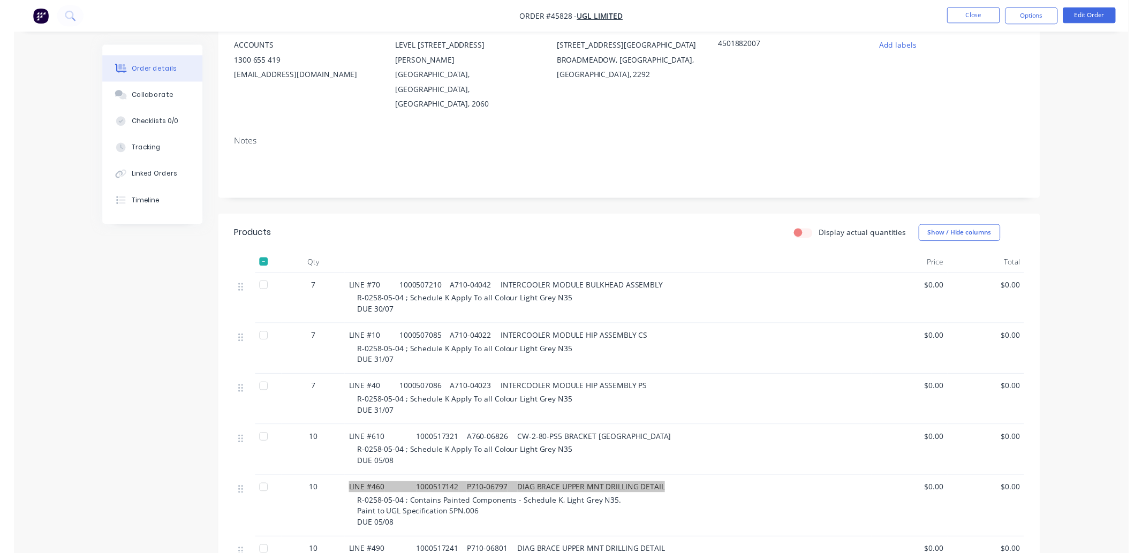
scroll to position [0, 0]
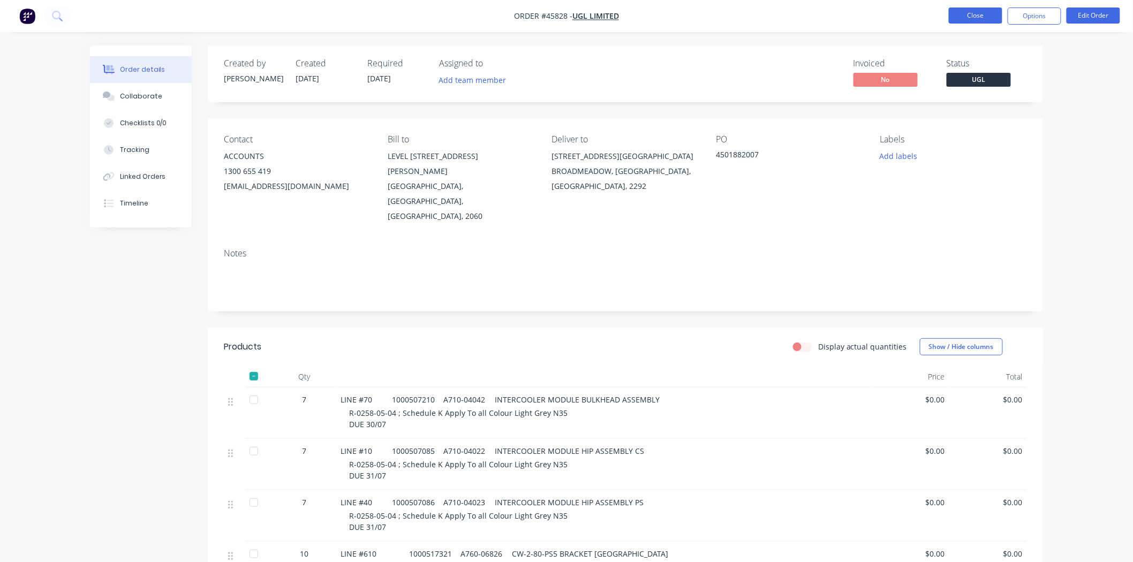
click at [972, 16] on button "Close" at bounding box center [976, 15] width 54 height 16
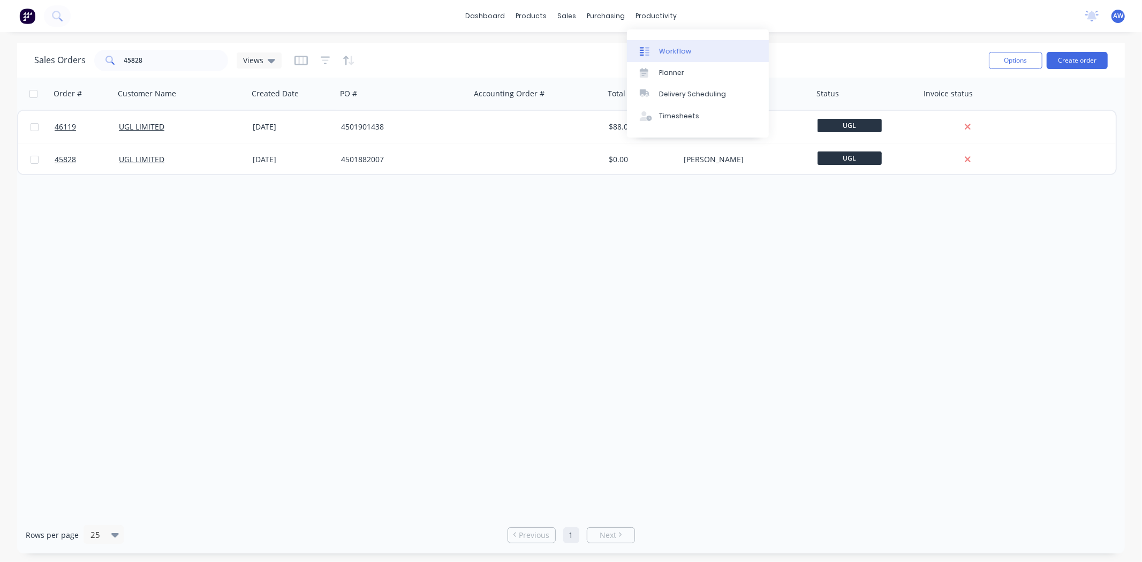
click at [679, 54] on div "Workflow" at bounding box center [675, 52] width 32 height 10
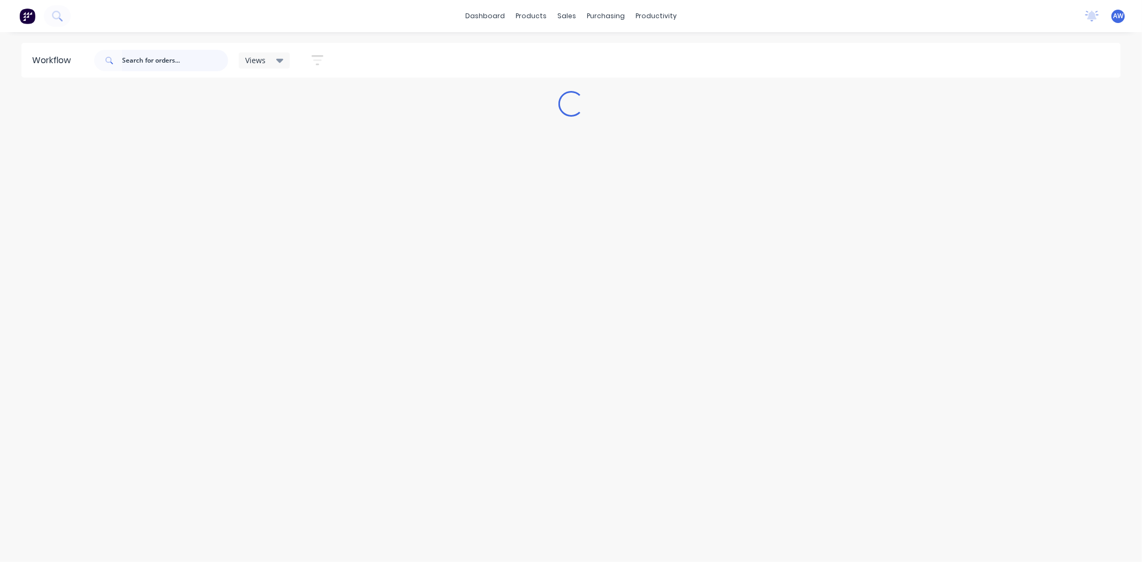
click at [153, 65] on input "text" at bounding box center [175, 60] width 106 height 21
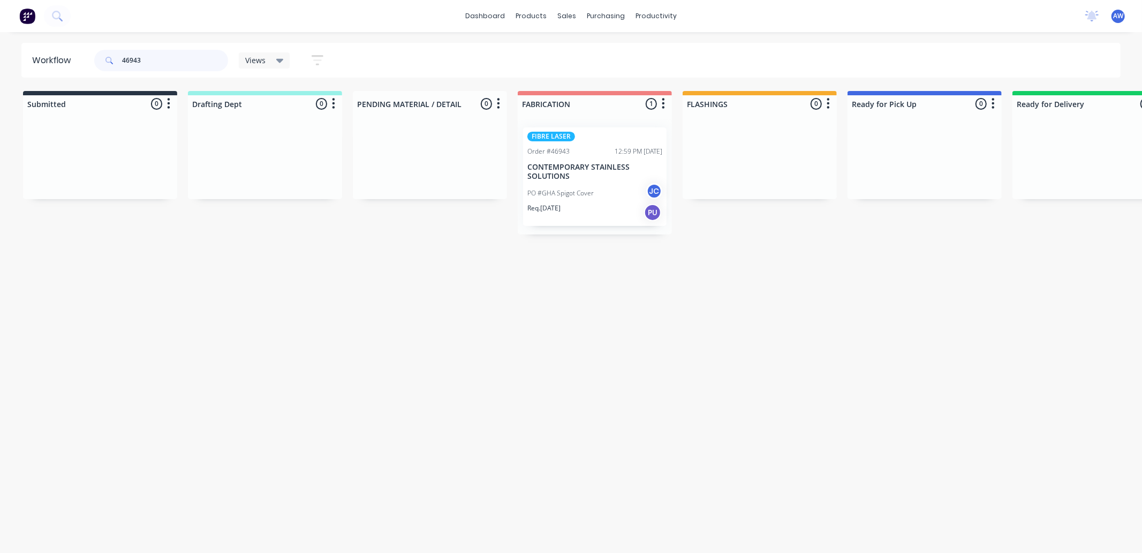
type input "46943"
click at [598, 179] on p "CONTEMPORARY STAINLESS SOLUTIONS" at bounding box center [594, 172] width 135 height 18
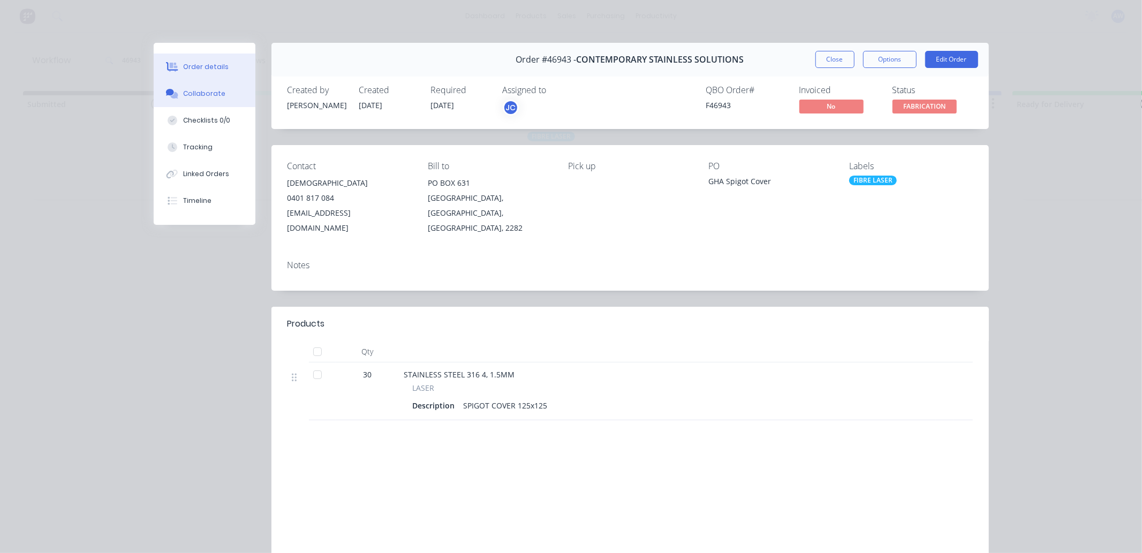
click at [187, 98] on button "Collaborate" at bounding box center [205, 93] width 102 height 27
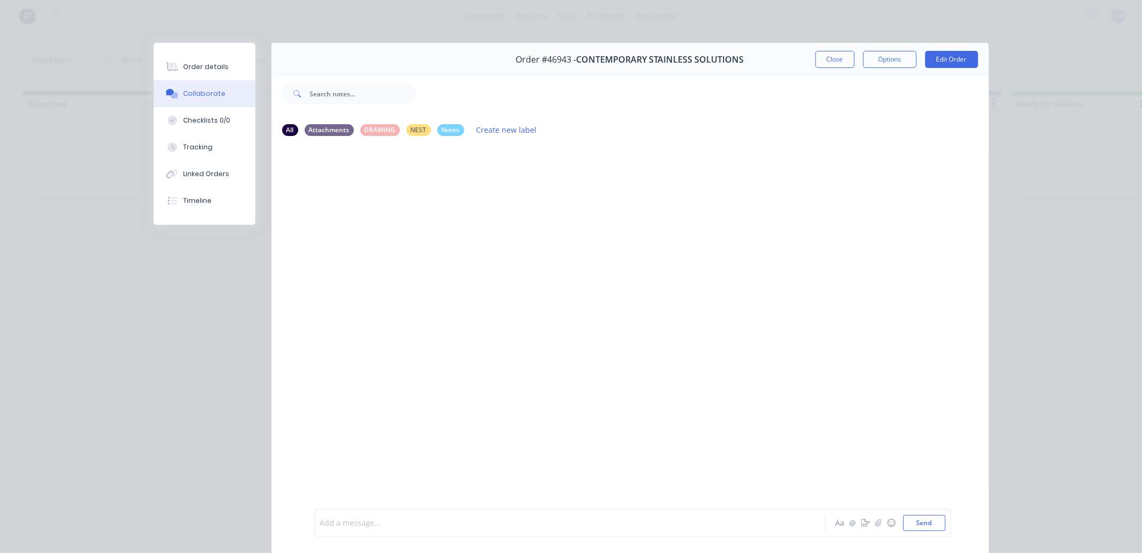
click at [388, 519] on div at bounding box center [555, 523] width 468 height 11
click at [815, 52] on button "Close" at bounding box center [834, 59] width 39 height 17
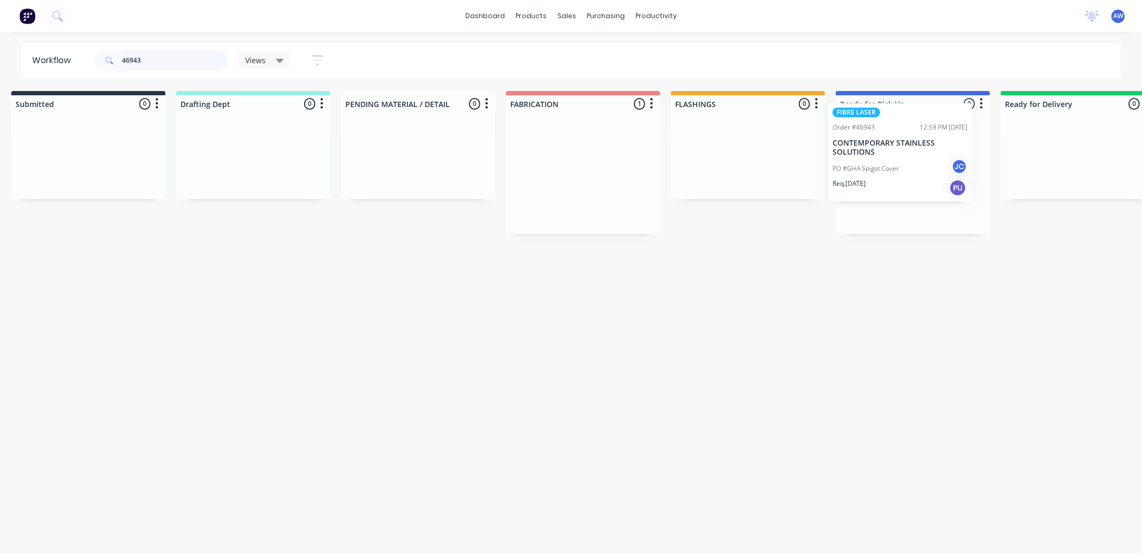
scroll to position [0, 20]
drag, startPoint x: 566, startPoint y: 180, endPoint x: 872, endPoint y: 153, distance: 306.8
click at [875, 154] on div "Submitted 0 Sort By Created date Required date Order number Customer name Most …" at bounding box center [864, 162] width 1785 height 143
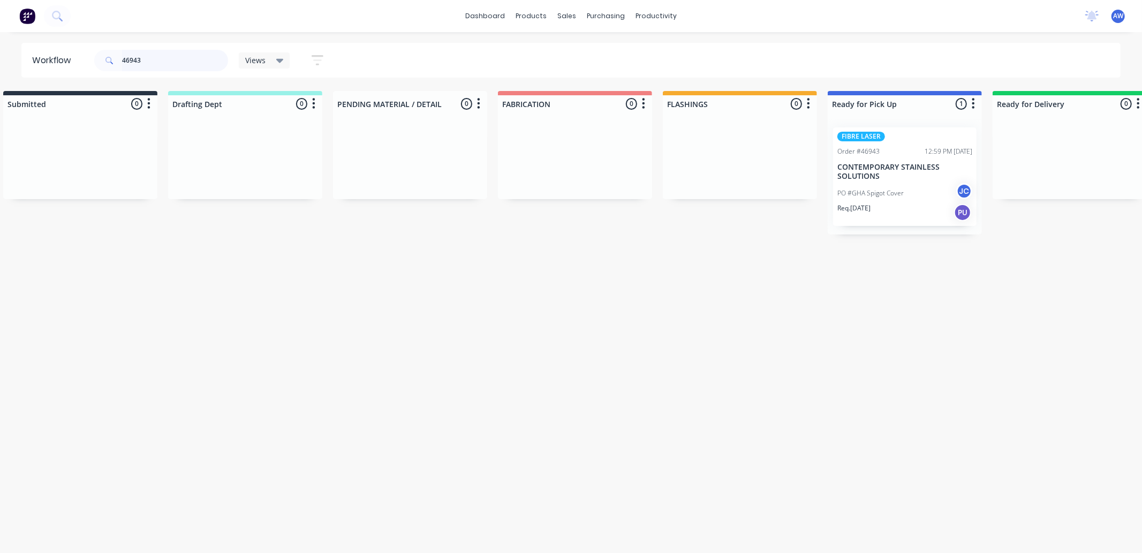
drag, startPoint x: 150, startPoint y: 54, endPoint x: 92, endPoint y: 66, distance: 59.5
click at [92, 66] on header "Workflow 46943 Views Save new view None (Default) edit Nilesh edit Production e…" at bounding box center [571, 60] width 1100 height 35
